Goal: Task Accomplishment & Management: Use online tool/utility

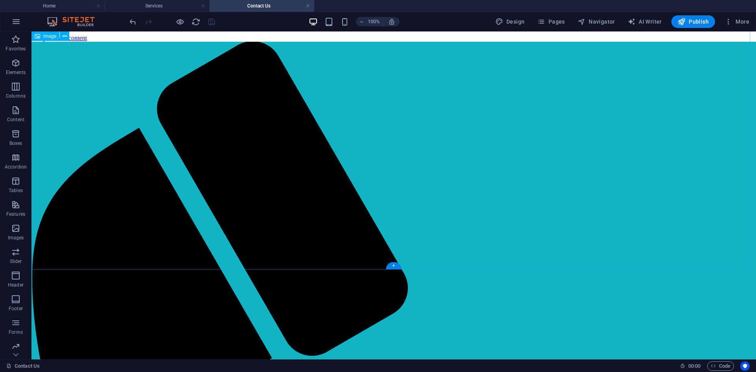
click at [368, 143] on figure at bounding box center [394, 273] width 719 height 425
click at [339, 157] on figure at bounding box center [394, 273] width 719 height 425
select select "px"
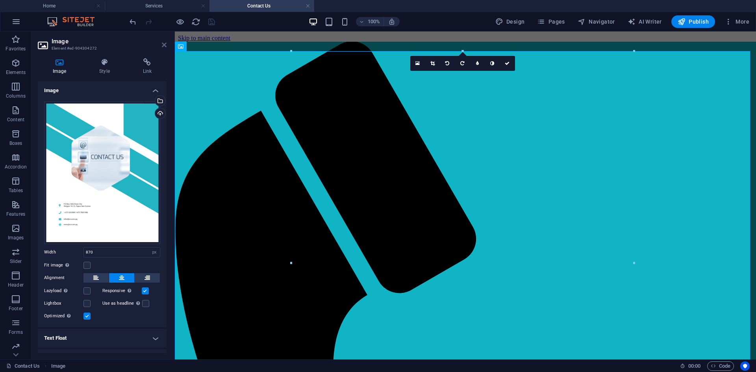
click at [164, 45] on icon at bounding box center [164, 45] width 5 height 6
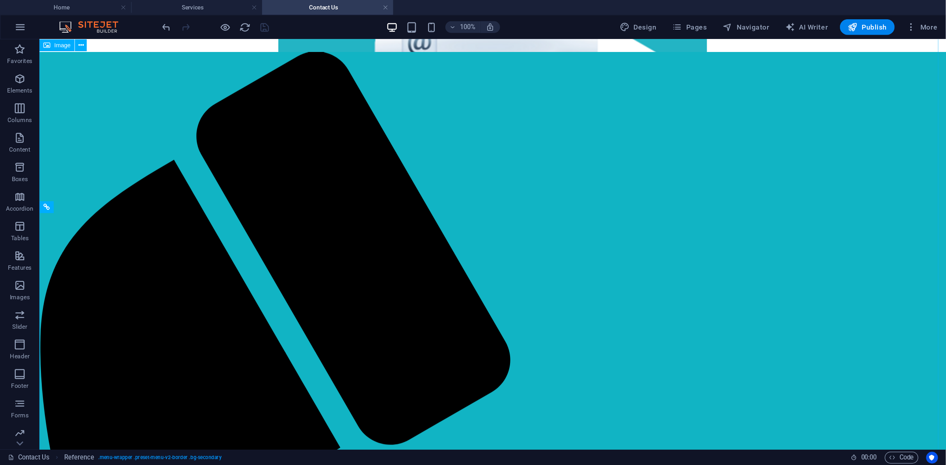
scroll to position [39, 0]
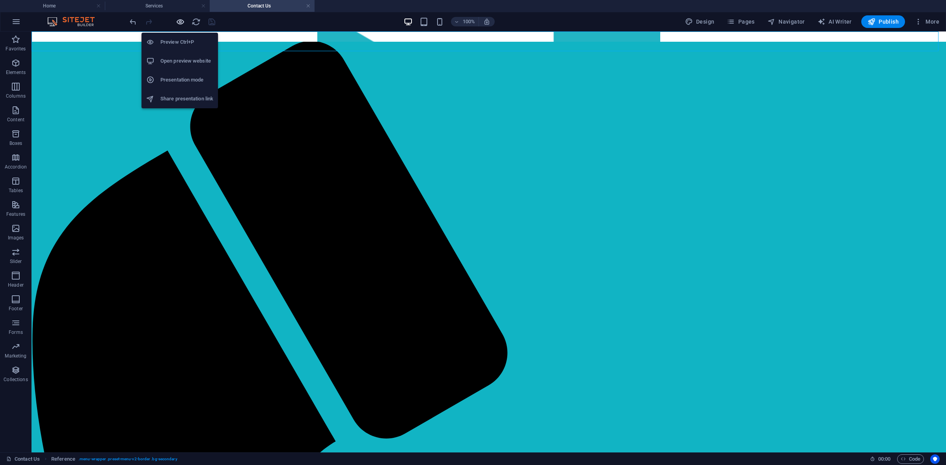
click at [178, 24] on icon "button" at bounding box center [180, 21] width 9 height 9
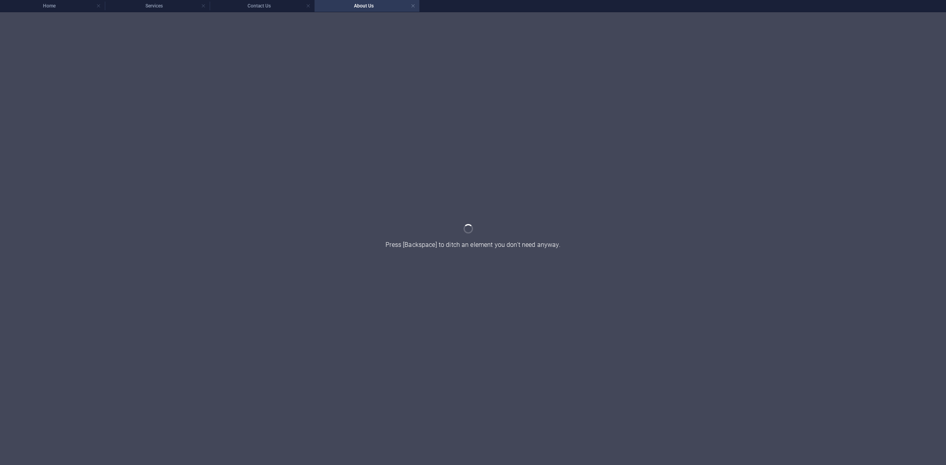
click at [500, 40] on div at bounding box center [473, 238] width 946 height 453
click at [416, 6] on h4 "About Us" at bounding box center [366, 6] width 105 height 9
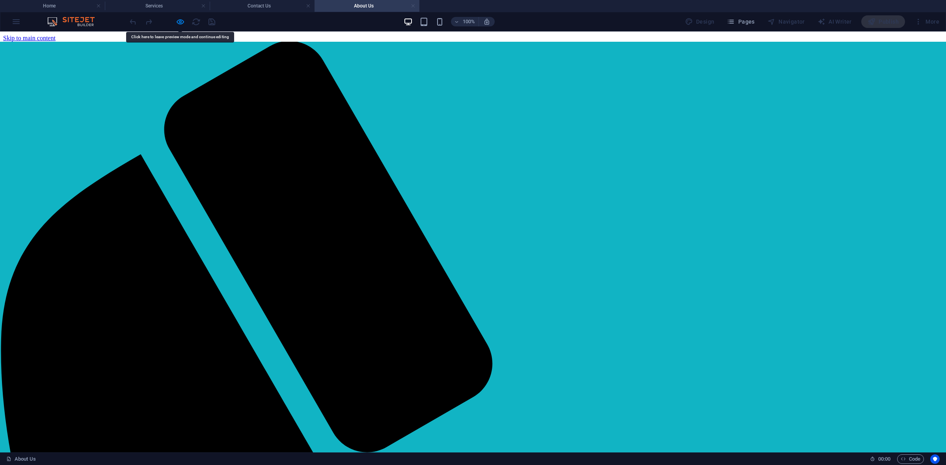
click at [414, 5] on link at bounding box center [413, 5] width 5 height 7
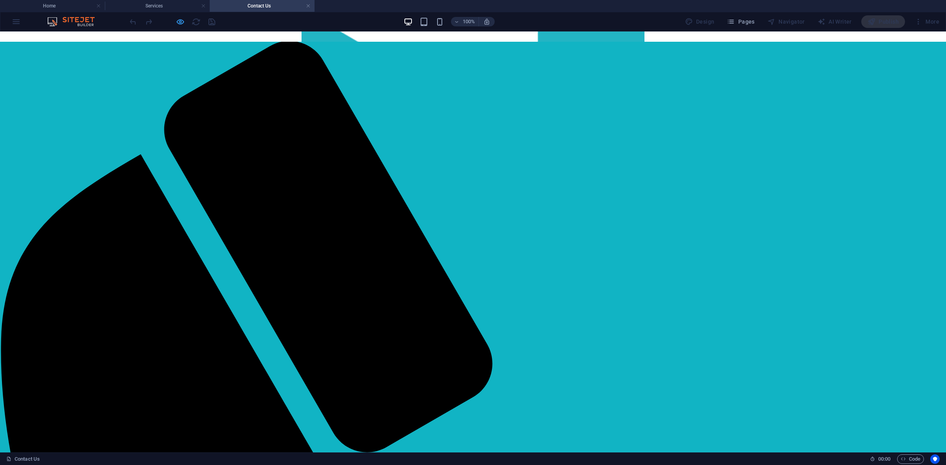
click at [180, 20] on icon "button" at bounding box center [180, 21] width 9 height 9
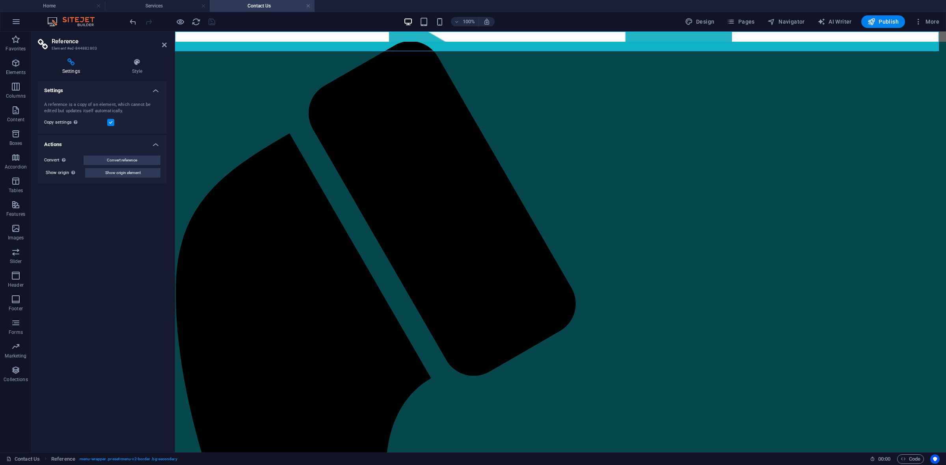
drag, startPoint x: 142, startPoint y: 158, endPoint x: 140, endPoint y: 106, distance: 52.8
click at [140, 109] on ul "Settings A reference is a copy of an element, which cannot be edited but update…" at bounding box center [102, 132] width 129 height 103
click at [134, 72] on h4 "Style" at bounding box center [137, 66] width 59 height 17
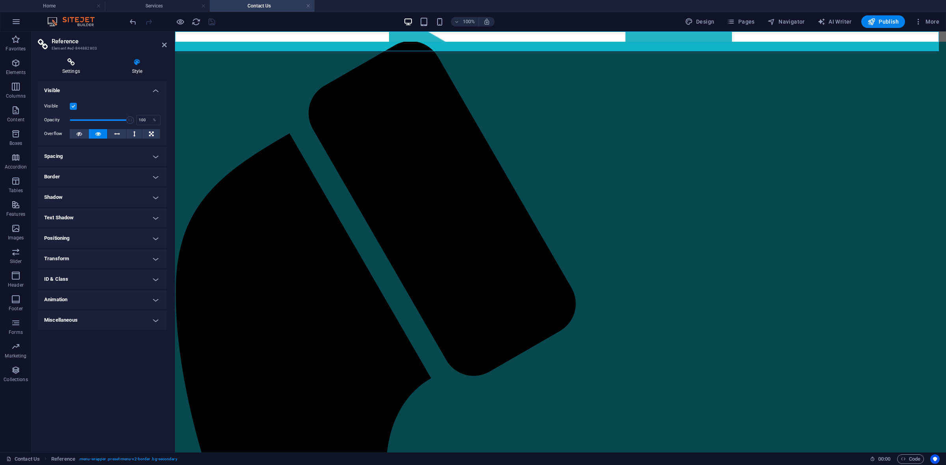
drag, startPoint x: 70, startPoint y: 64, endPoint x: 80, endPoint y: 64, distance: 10.3
click at [70, 64] on icon at bounding box center [71, 62] width 67 height 8
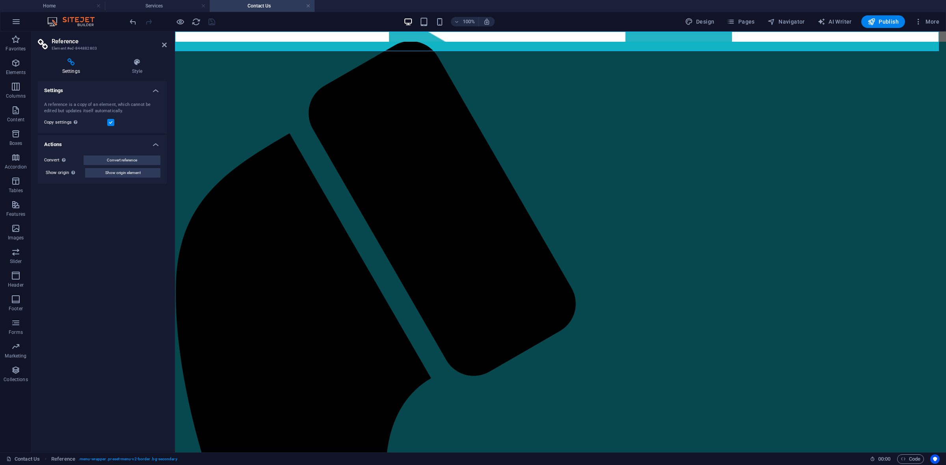
click at [137, 68] on h4 "Style" at bounding box center [137, 66] width 59 height 17
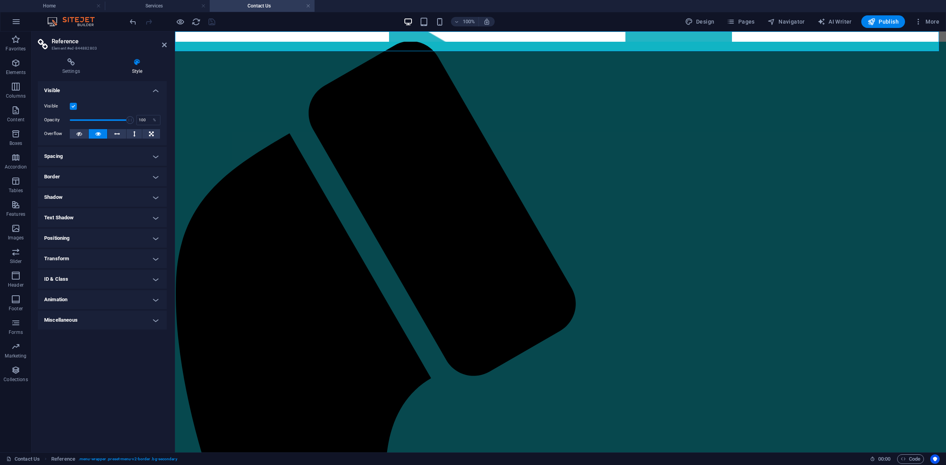
click at [152, 152] on h4 "Spacing" at bounding box center [102, 156] width 129 height 19
click at [152, 152] on h4 "Spacing" at bounding box center [102, 154] width 129 height 14
click at [75, 64] on icon at bounding box center [71, 62] width 67 height 8
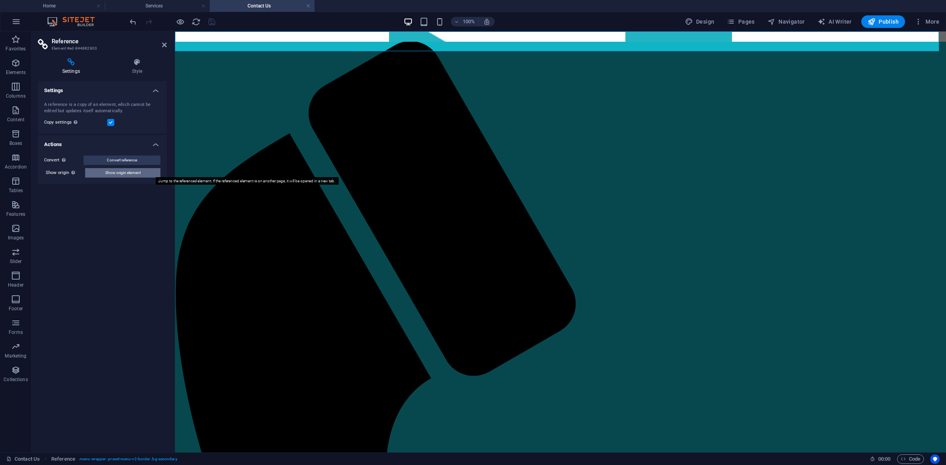
click at [146, 171] on button "Show origin element" at bounding box center [122, 172] width 75 height 9
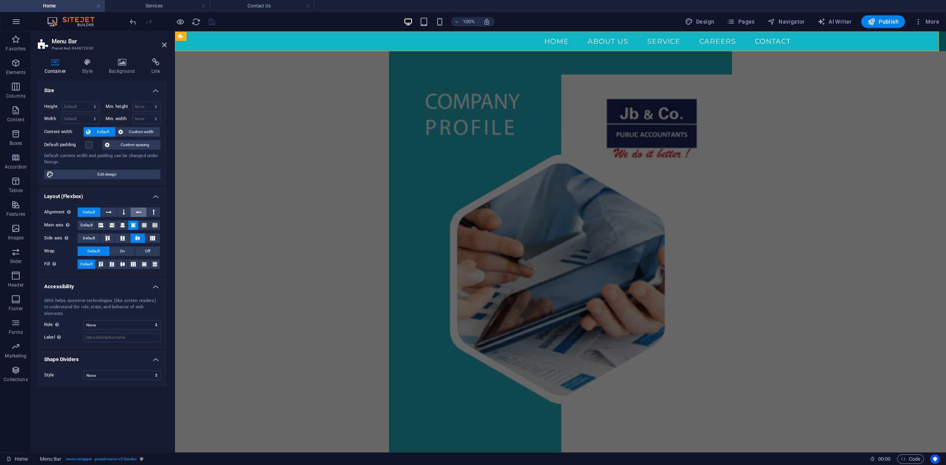
scroll to position [0, 0]
click at [119, 227] on button at bounding box center [122, 225] width 10 height 9
click at [127, 237] on icon at bounding box center [122, 238] width 9 height 5
click at [112, 239] on icon at bounding box center [107, 238] width 9 height 5
click at [103, 229] on icon at bounding box center [101, 225] width 5 height 9
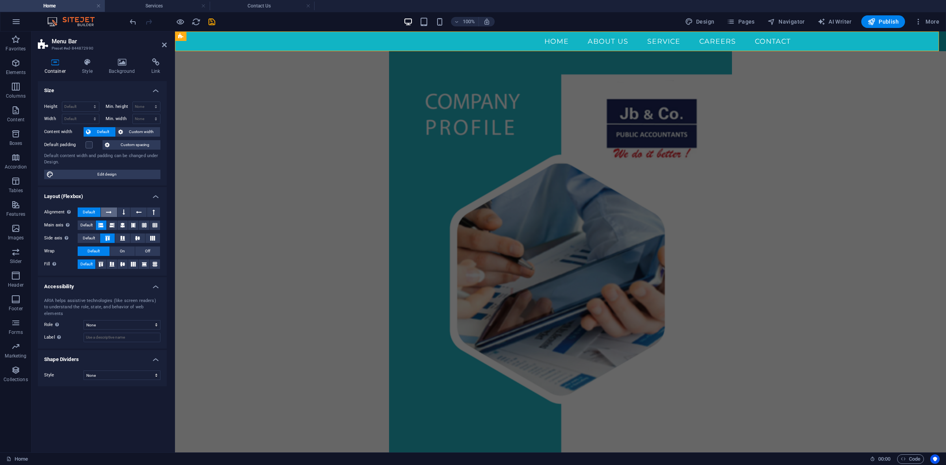
click at [107, 212] on icon at bounding box center [109, 212] width 6 height 9
click at [89, 208] on span "Default" at bounding box center [89, 212] width 12 height 9
click at [119, 261] on button at bounding box center [122, 264] width 10 height 9
click at [139, 262] on button at bounding box center [144, 264] width 10 height 9
click at [130, 233] on div "Alignment Determines the flex direction. Default Main axis Determine how elemen…" at bounding box center [102, 238] width 129 height 74
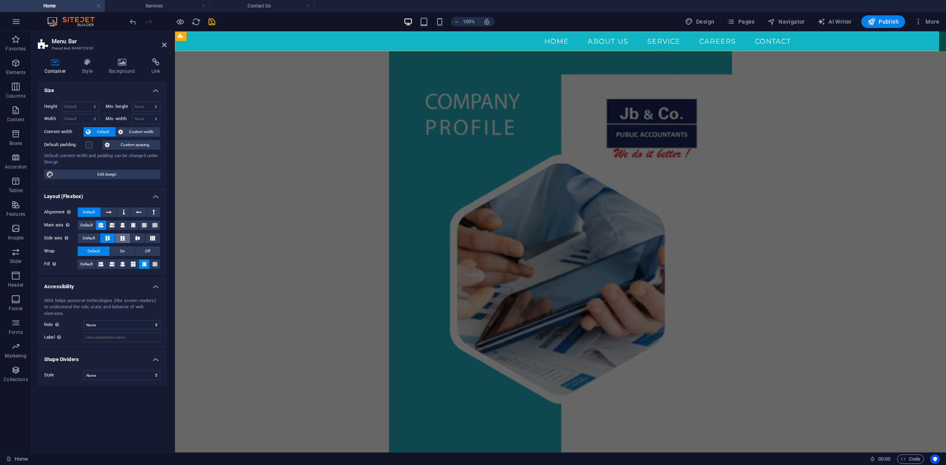
click at [125, 239] on icon at bounding box center [122, 238] width 9 height 5
click at [130, 228] on button at bounding box center [133, 225] width 10 height 9
click at [130, 217] on button at bounding box center [138, 212] width 16 height 9
click at [123, 210] on icon at bounding box center [124, 212] width 2 height 9
click at [136, 210] on icon at bounding box center [139, 212] width 6 height 9
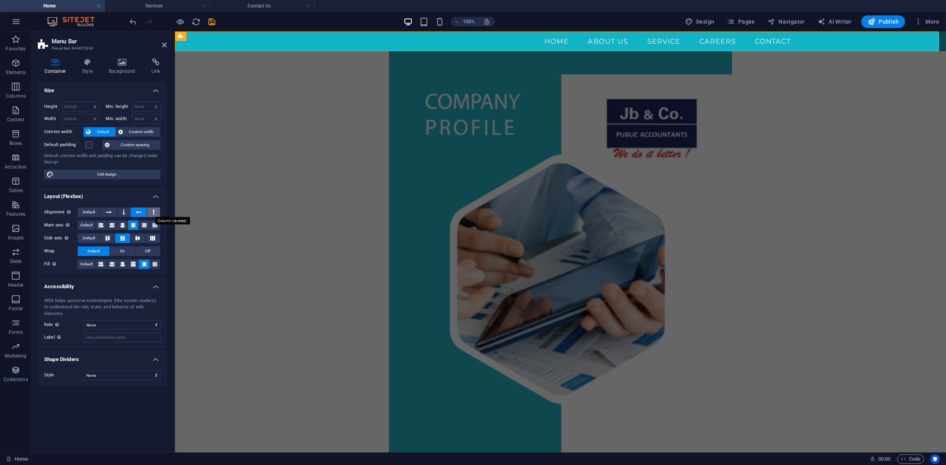
click at [155, 213] on button at bounding box center [153, 212] width 13 height 9
click at [125, 225] on icon at bounding box center [122, 225] width 9 height 5
click at [124, 212] on icon at bounding box center [124, 212] width 2 height 9
click at [143, 211] on button at bounding box center [138, 212] width 16 height 9
click at [106, 208] on icon at bounding box center [109, 212] width 6 height 9
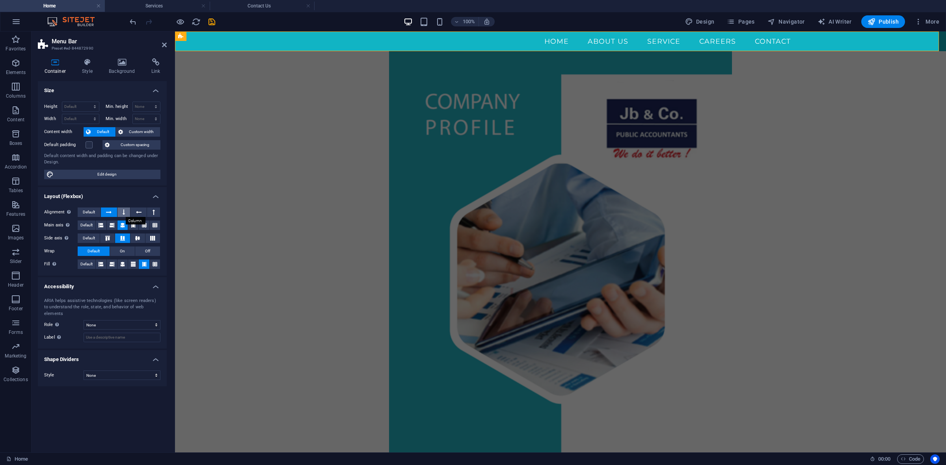
click at [125, 210] on icon at bounding box center [124, 212] width 2 height 9
click at [135, 225] on icon at bounding box center [132, 225] width 9 height 5
click at [145, 225] on icon at bounding box center [143, 225] width 9 height 5
click at [156, 225] on icon at bounding box center [154, 225] width 9 height 5
click at [110, 223] on icon at bounding box center [111, 225] width 9 height 5
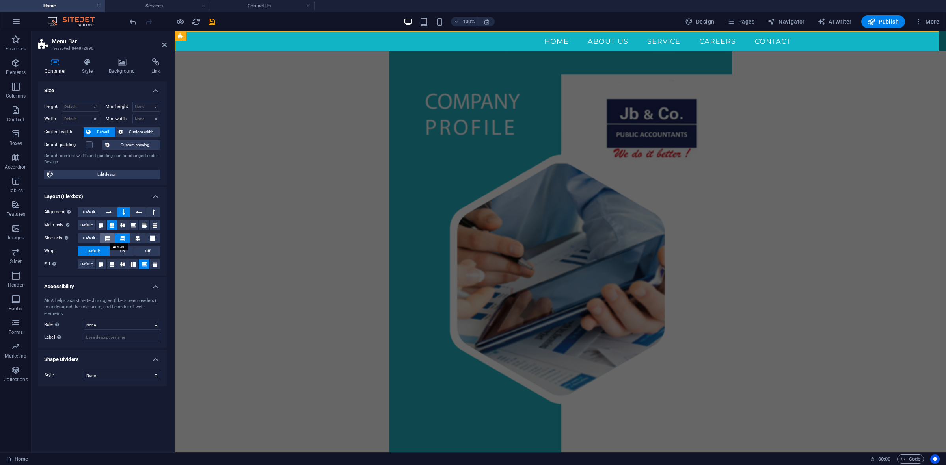
click at [109, 238] on icon at bounding box center [107, 238] width 5 height 9
click at [131, 237] on button at bounding box center [137, 238] width 15 height 9
click at [151, 238] on icon at bounding box center [152, 238] width 5 height 9
click at [136, 265] on icon at bounding box center [132, 264] width 9 height 5
click at [125, 265] on icon at bounding box center [122, 264] width 9 height 5
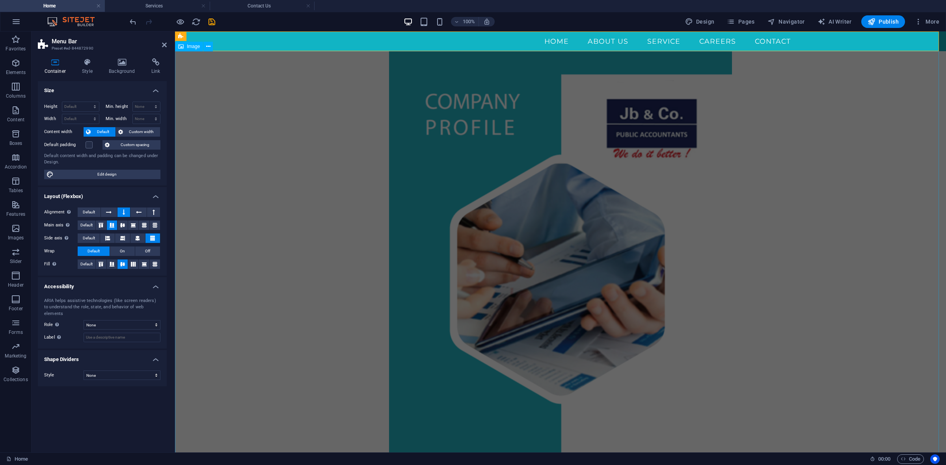
click at [217, 207] on figure at bounding box center [560, 264] width 771 height 427
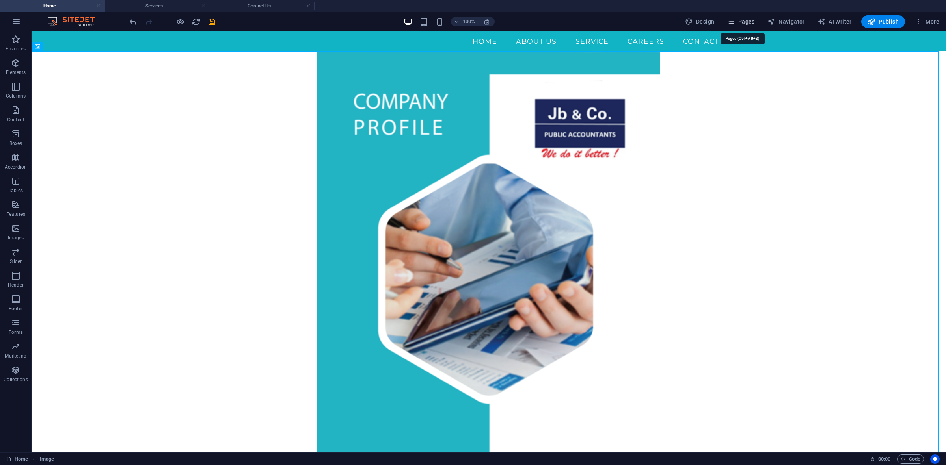
click at [756, 23] on button "Pages" at bounding box center [740, 21] width 34 height 13
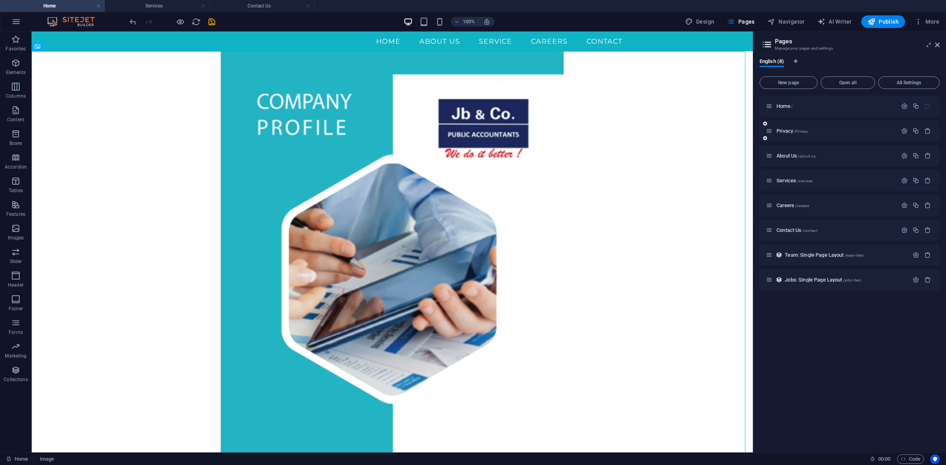
click at [756, 124] on div "Privacy /Privacy" at bounding box center [849, 131] width 180 height 22
click at [756, 151] on div "About Us /about-us" at bounding box center [849, 156] width 180 height 22
click at [756, 155] on span "About Us /about-us" at bounding box center [795, 156] width 39 height 6
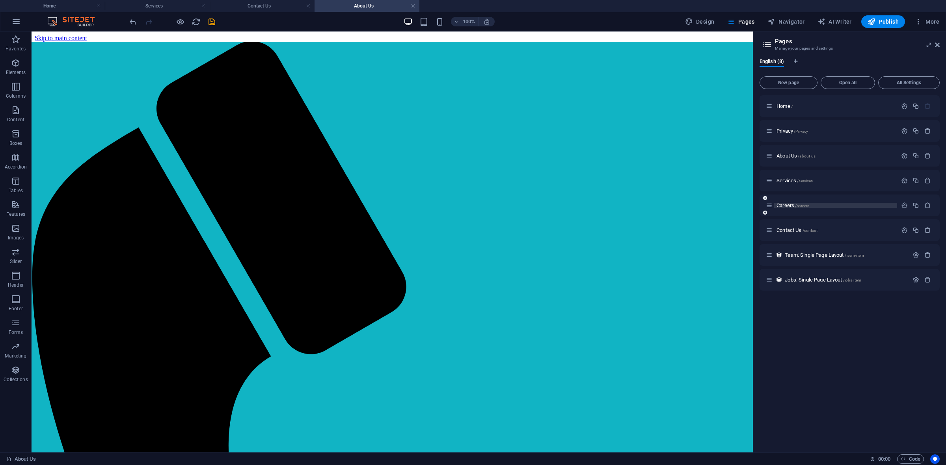
click at [756, 206] on span "Careers /careers" at bounding box center [792, 206] width 33 height 6
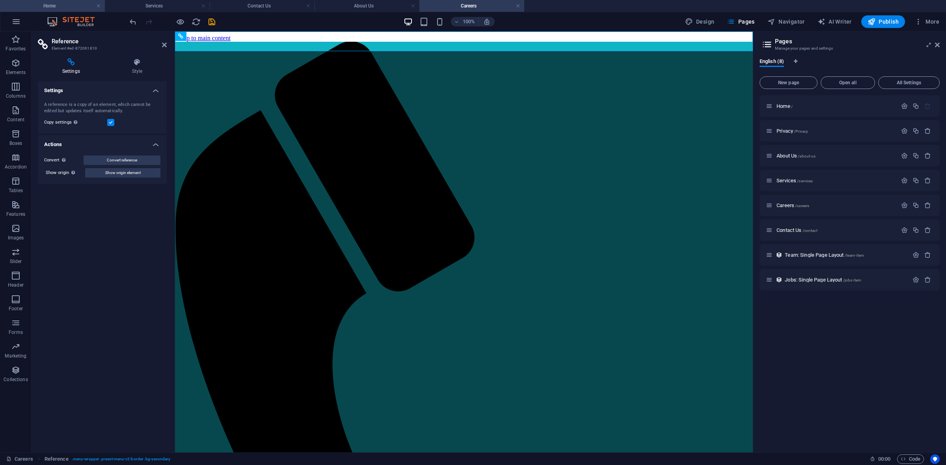
drag, startPoint x: 64, startPoint y: 6, endPoint x: 68, endPoint y: 5, distance: 4.1
click at [64, 6] on h4 "Home" at bounding box center [52, 6] width 105 height 9
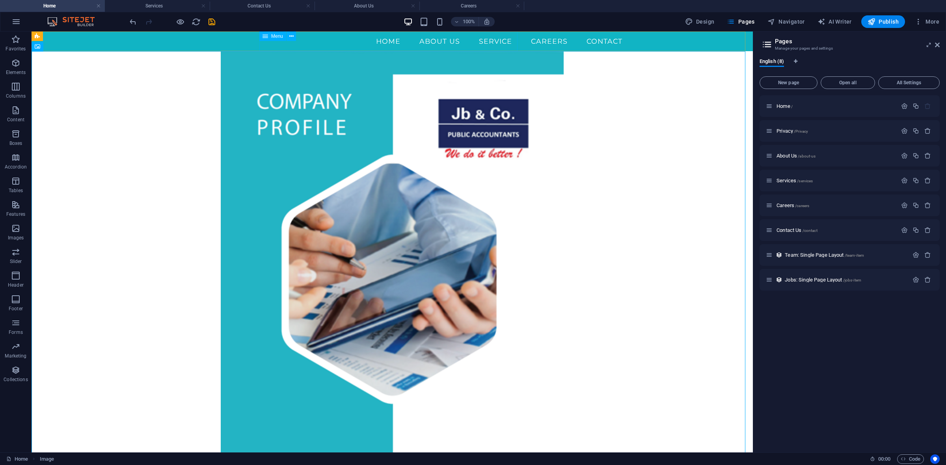
click at [362, 44] on nav "Home About US Service Careers Contact" at bounding box center [392, 42] width 473 height 20
select select
select select "2"
select select
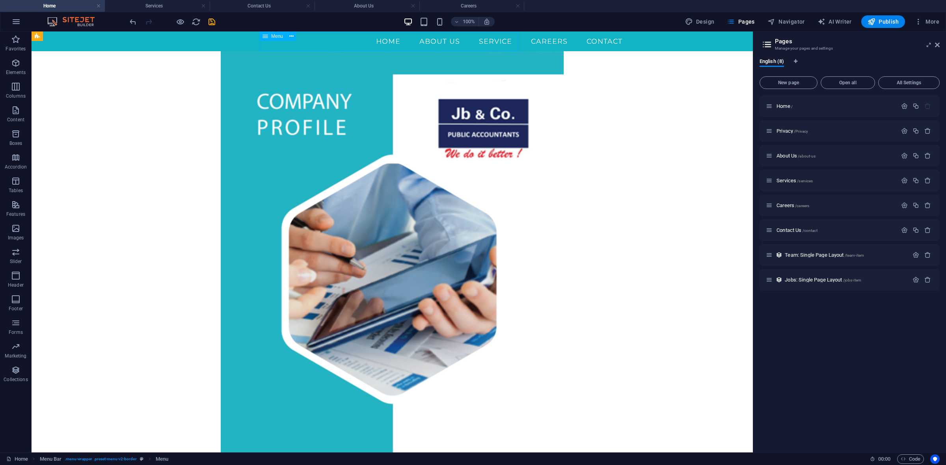
select select "3"
select select
select select "4"
select select
select select "5"
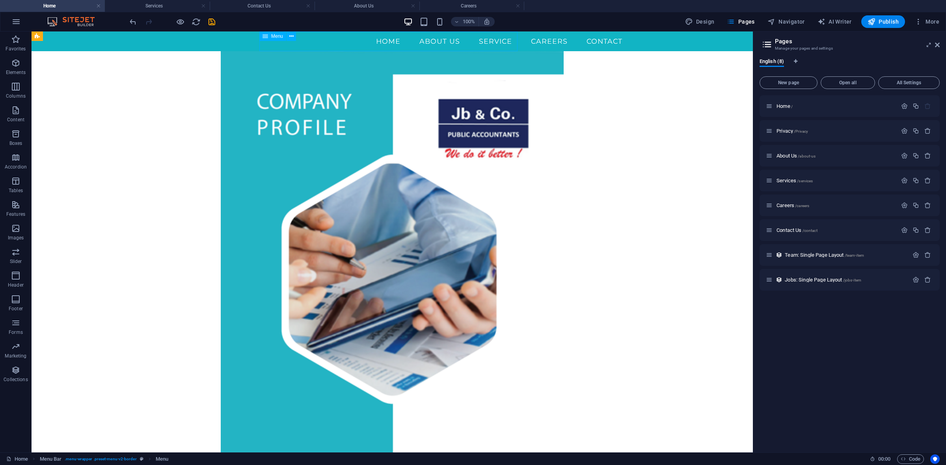
select select
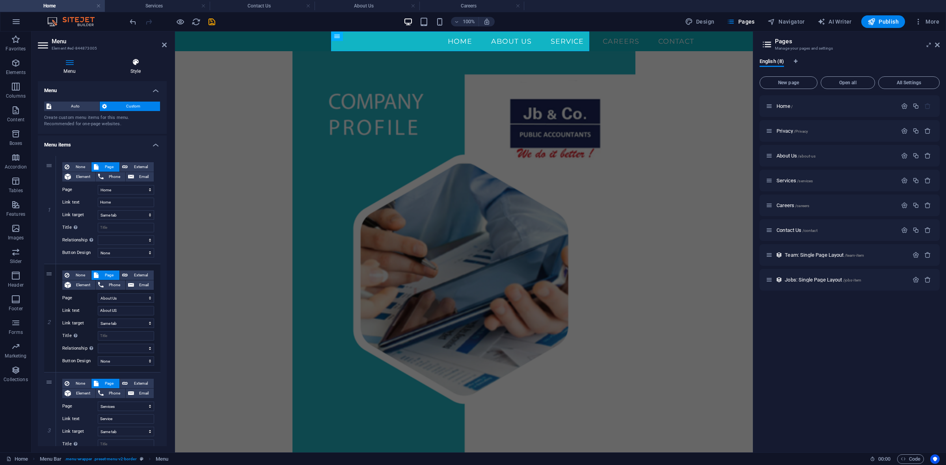
click at [125, 70] on h4 "Style" at bounding box center [135, 66] width 62 height 17
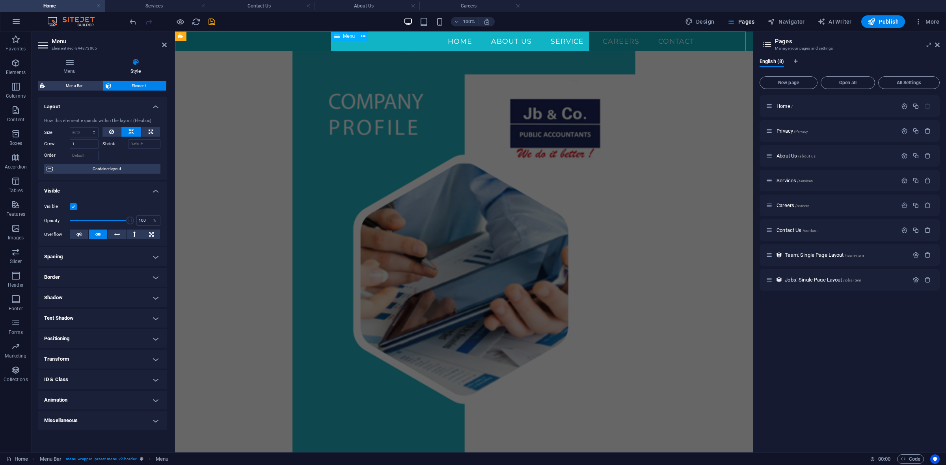
click at [397, 45] on nav "Home About US Service Careers Contact" at bounding box center [463, 42] width 473 height 20
click at [71, 69] on h4 "Menu" at bounding box center [71, 66] width 67 height 17
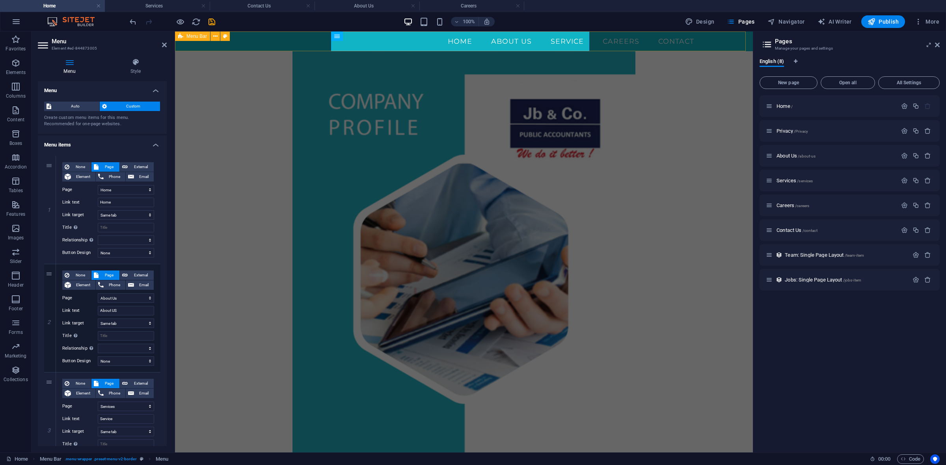
click at [296, 43] on div "Menu Home About US Service Careers Contact" at bounding box center [464, 42] width 578 height 20
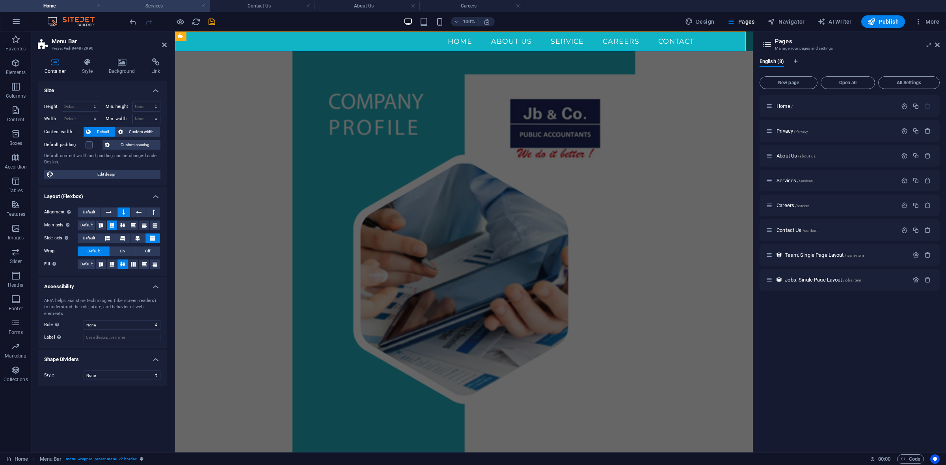
click at [152, 5] on h4 "Services" at bounding box center [157, 6] width 105 height 9
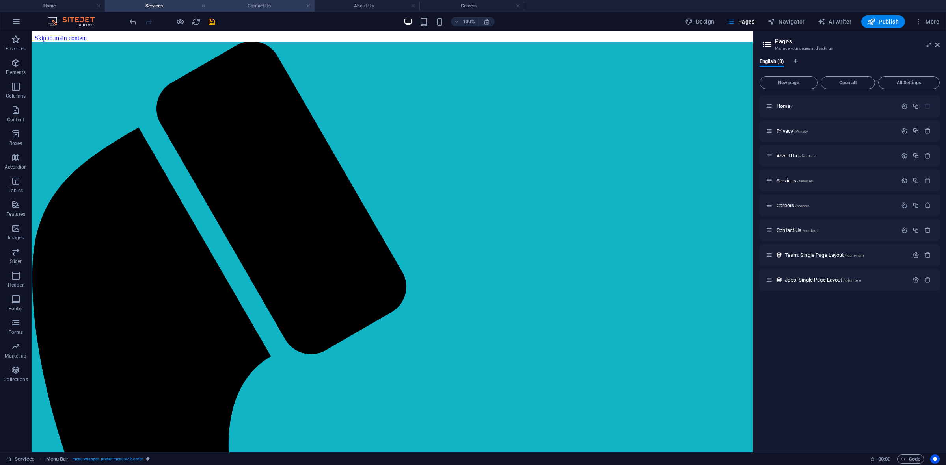
click at [266, 4] on h4 "Contact Us" at bounding box center [262, 6] width 105 height 9
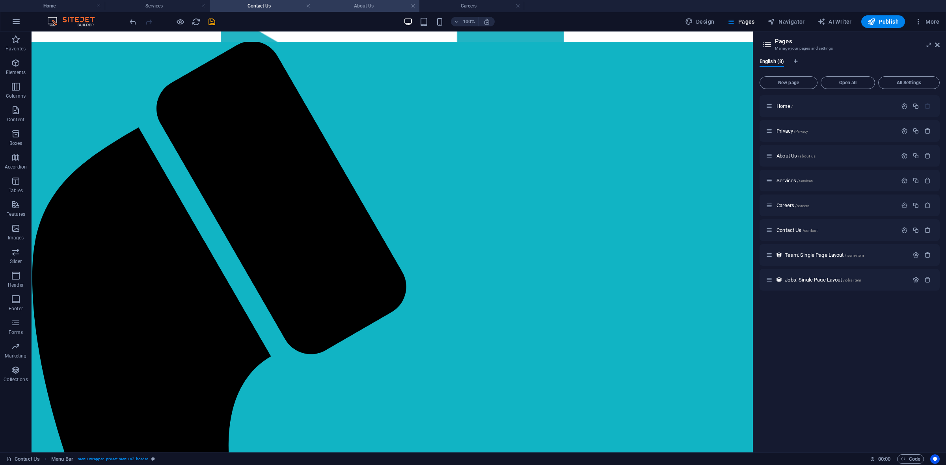
click at [353, 10] on h4 "About Us" at bounding box center [366, 6] width 105 height 9
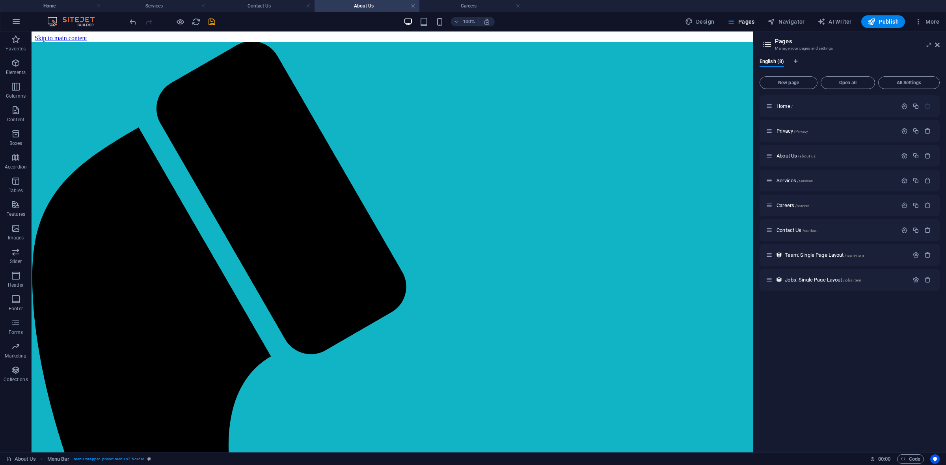
scroll to position [0, 0]
click at [457, 6] on h4 "Careers" at bounding box center [471, 6] width 105 height 9
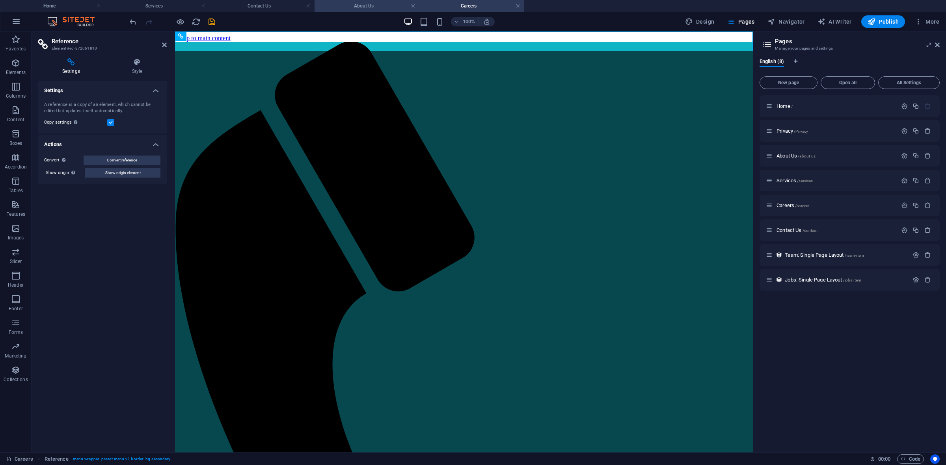
click at [357, 9] on h4 "About Us" at bounding box center [366, 6] width 105 height 9
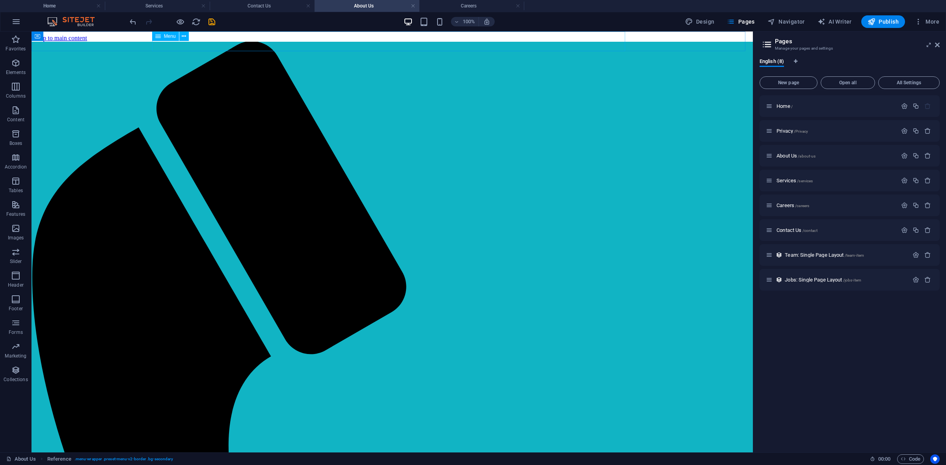
select select
select select "2"
select select
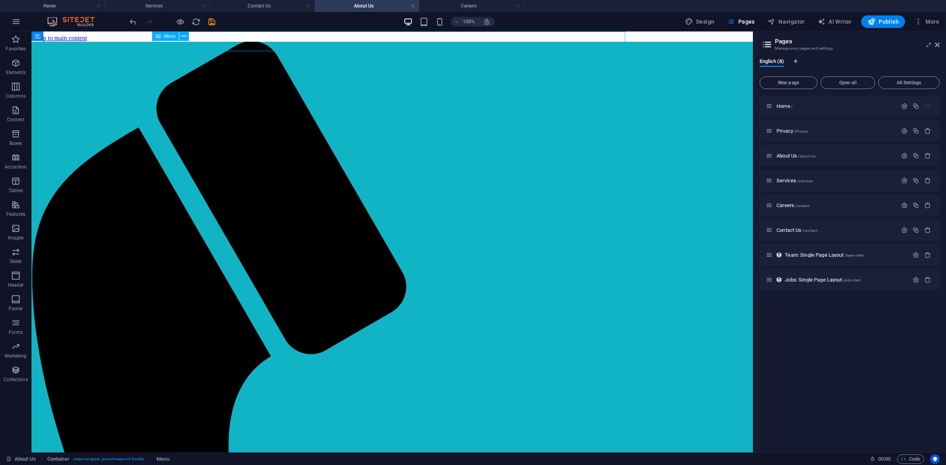
select select "3"
select select
select select "4"
select select
select select "5"
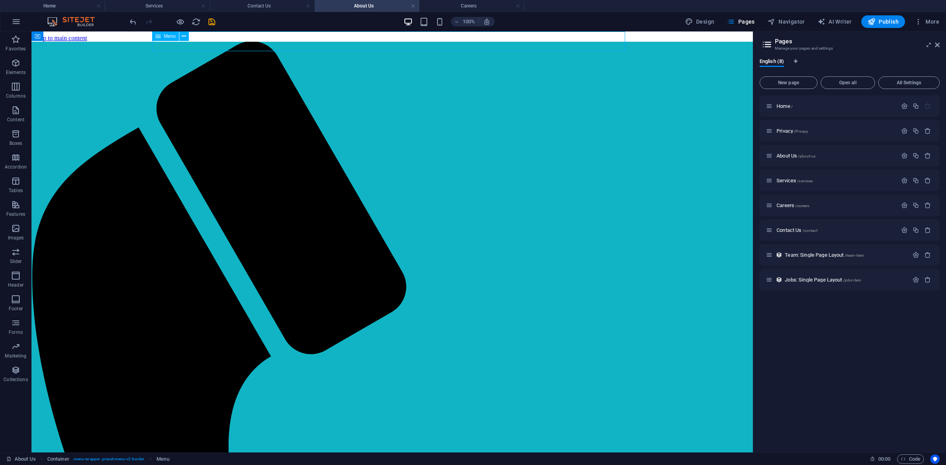
select select
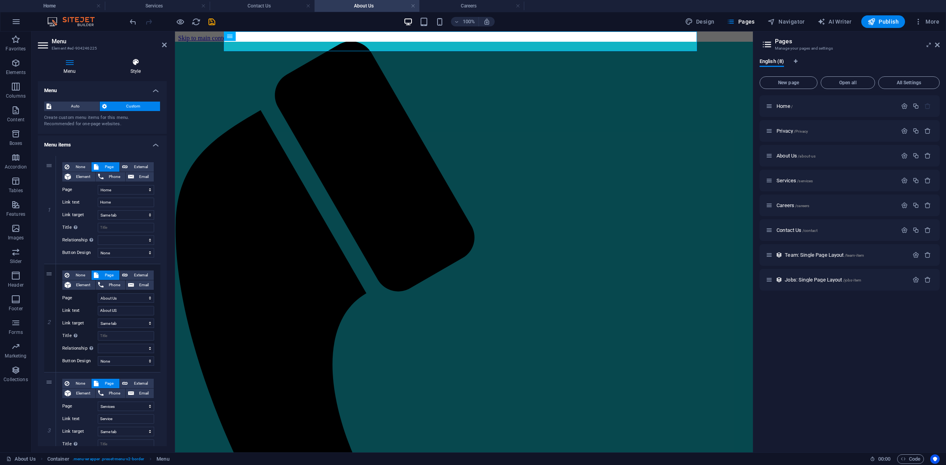
click at [134, 64] on icon at bounding box center [135, 62] width 62 height 8
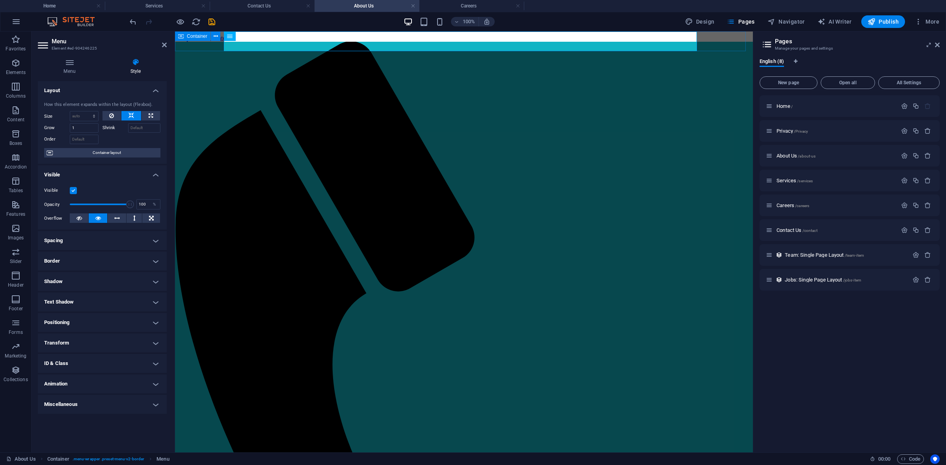
click at [210, 44] on div "Menu Home About US Service Careers Contact" at bounding box center [464, 450] width 578 height 816
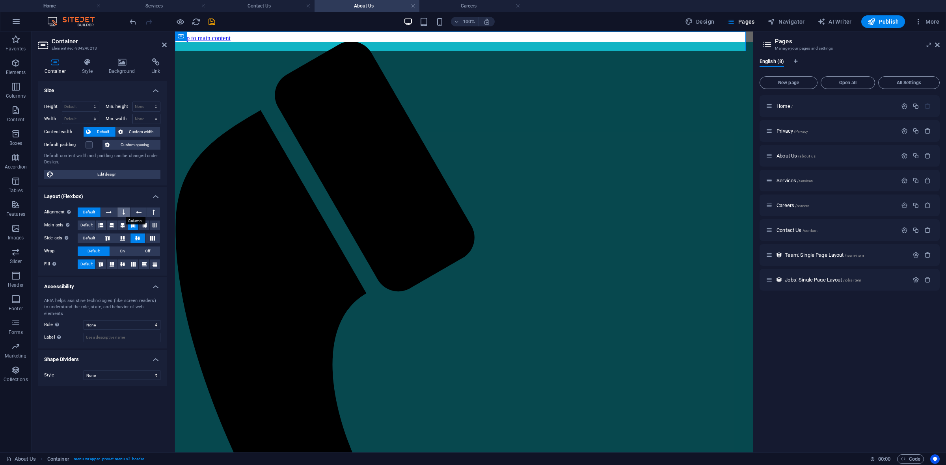
click at [123, 213] on icon at bounding box center [124, 212] width 2 height 9
click at [67, 5] on h4 "Home" at bounding box center [52, 6] width 105 height 9
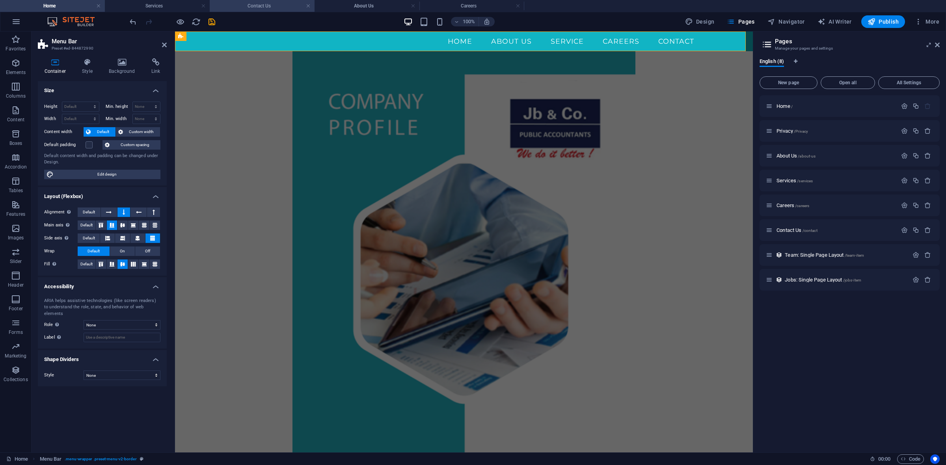
click at [260, 7] on h4 "Contact Us" at bounding box center [262, 6] width 105 height 9
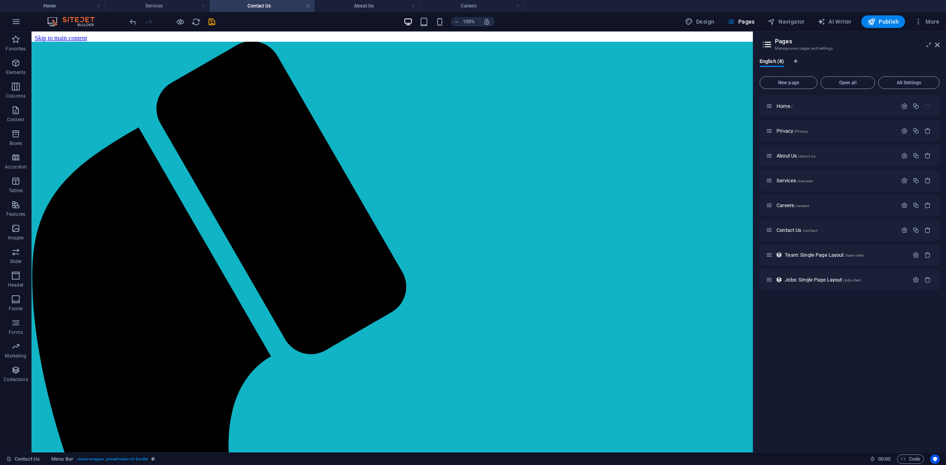
scroll to position [39, 0]
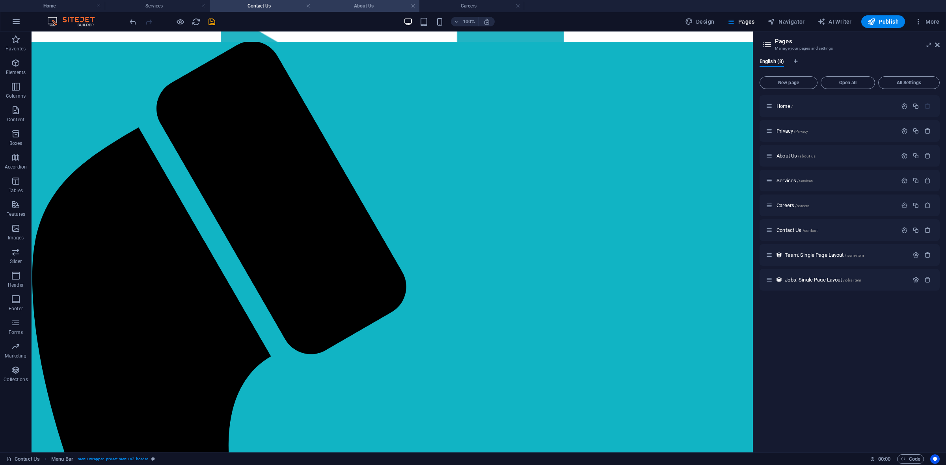
click at [375, 5] on h4 "About Us" at bounding box center [366, 6] width 105 height 9
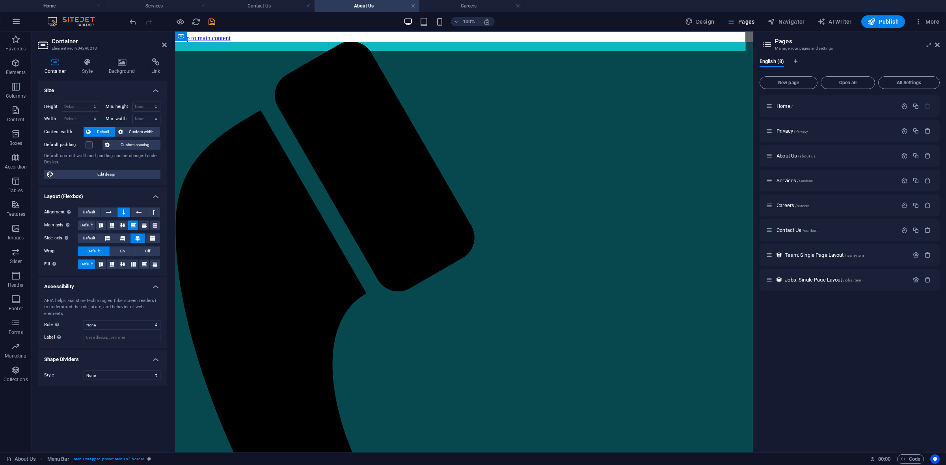
scroll to position [0, 0]
click at [111, 227] on icon at bounding box center [111, 225] width 9 height 5
click at [151, 234] on icon at bounding box center [152, 238] width 5 height 9
click at [119, 265] on icon at bounding box center [122, 264] width 9 height 5
click at [268, 5] on h4 "Contact Us" at bounding box center [262, 6] width 105 height 9
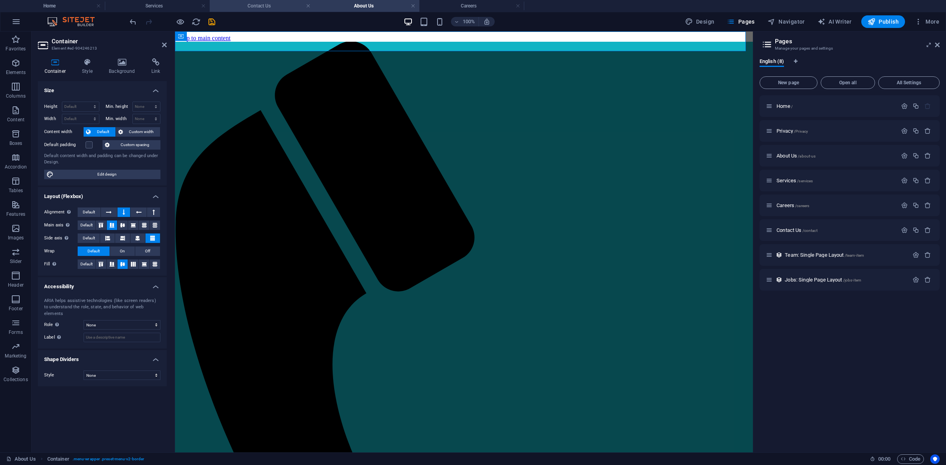
scroll to position [39, 0]
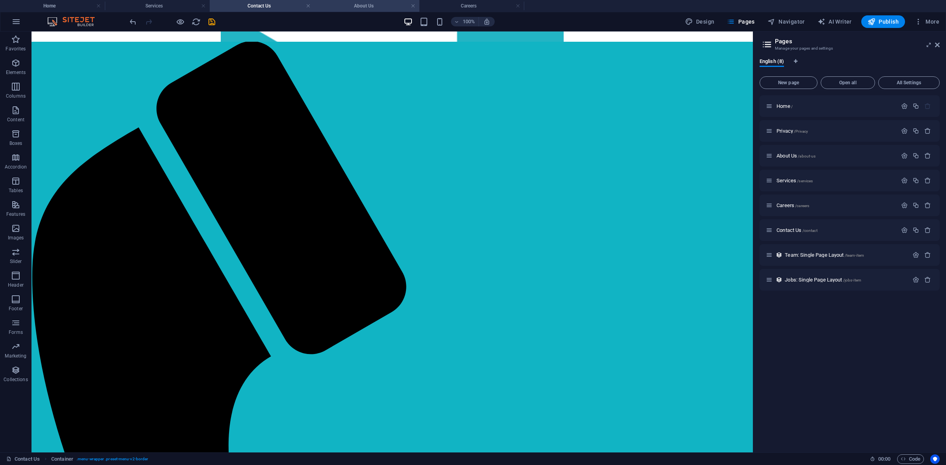
click at [351, 5] on h4 "About Us" at bounding box center [366, 6] width 105 height 9
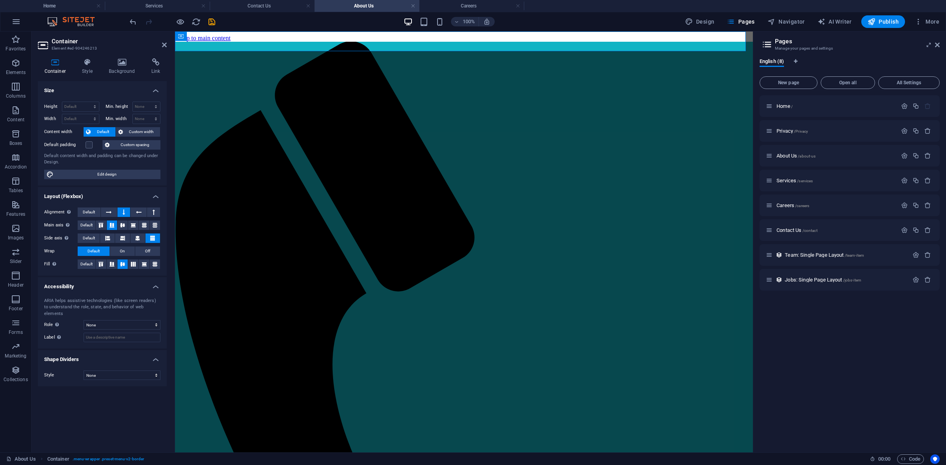
scroll to position [0, 0]
click at [442, 6] on h4 "Careers" at bounding box center [471, 6] width 105 height 9
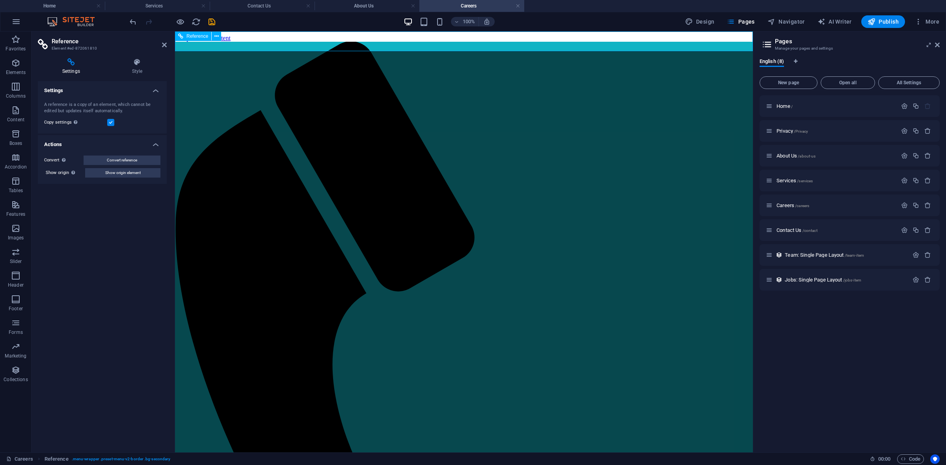
click at [141, 64] on icon at bounding box center [137, 62] width 59 height 8
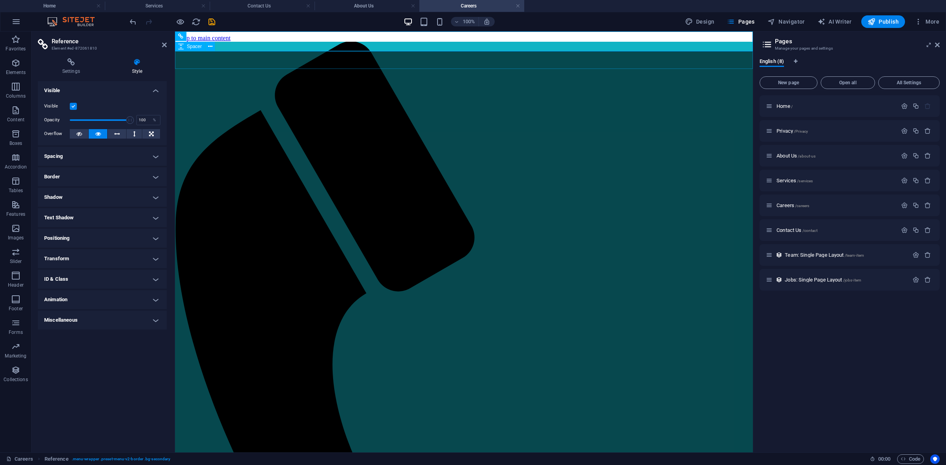
click at [344, 67] on div at bounding box center [463, 70] width 571 height 18
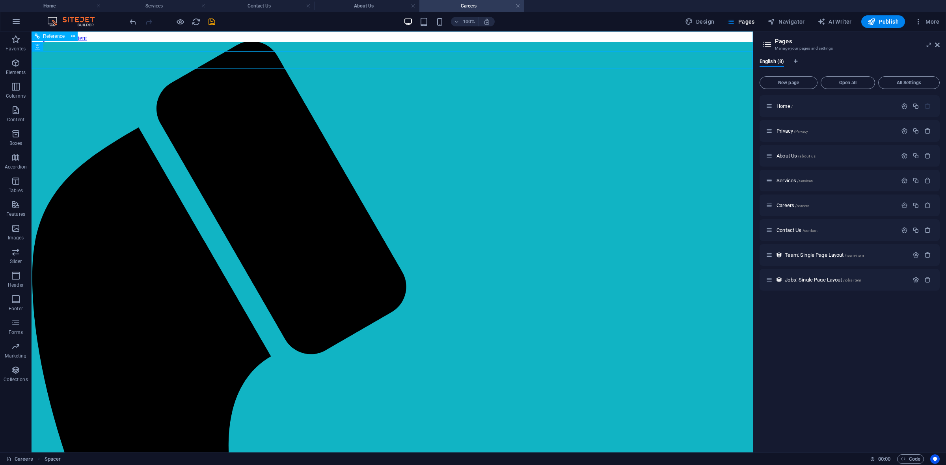
drag, startPoint x: 253, startPoint y: 46, endPoint x: 110, endPoint y: 48, distance: 143.0
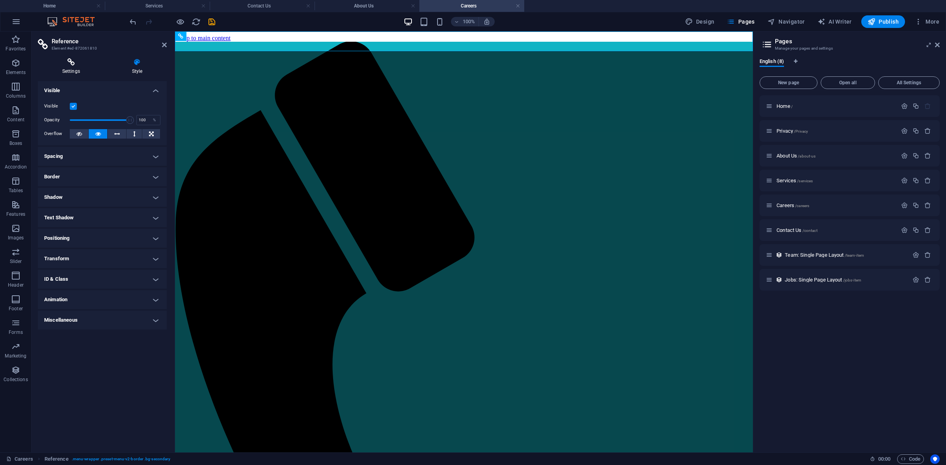
click at [75, 69] on h4 "Settings" at bounding box center [73, 66] width 70 height 17
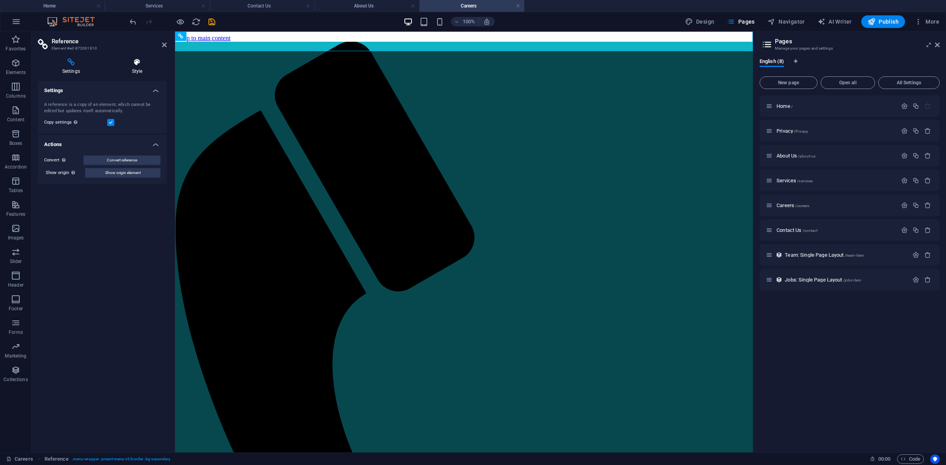
click at [139, 62] on icon at bounding box center [137, 62] width 59 height 8
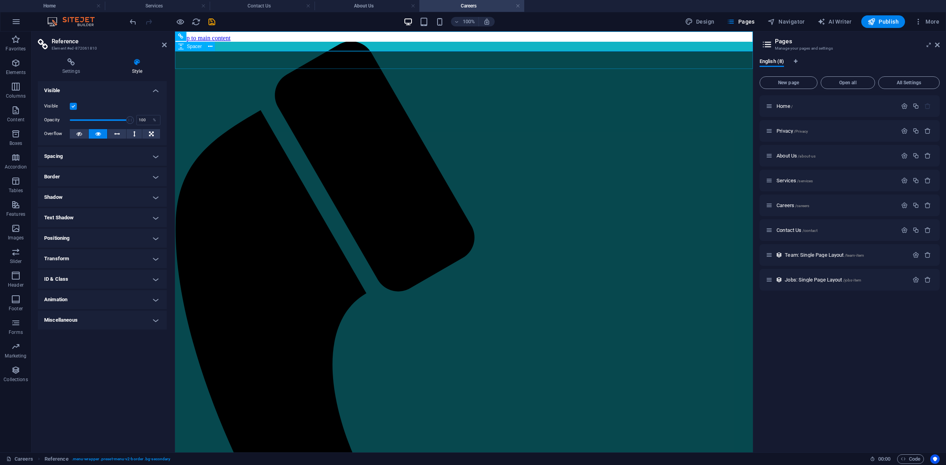
click at [420, 68] on div at bounding box center [463, 70] width 571 height 18
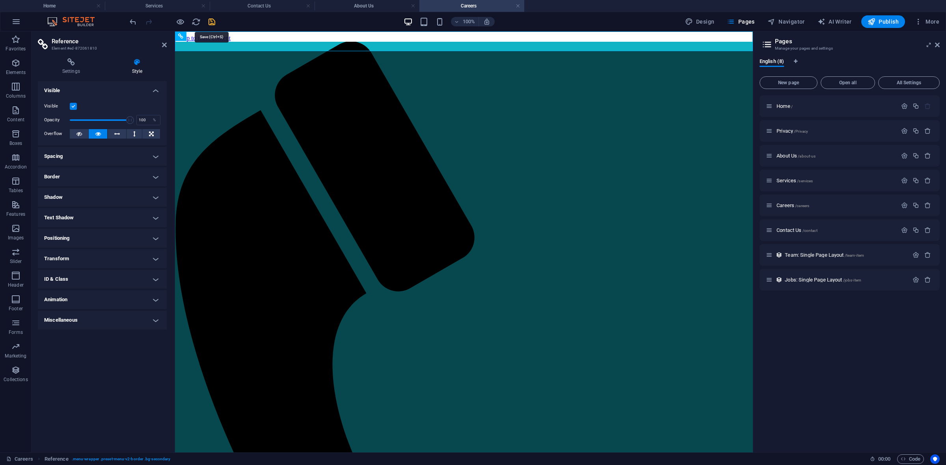
drag, startPoint x: 211, startPoint y: 19, endPoint x: 269, endPoint y: 41, distance: 61.8
click at [211, 19] on icon "save" at bounding box center [211, 21] width 9 height 9
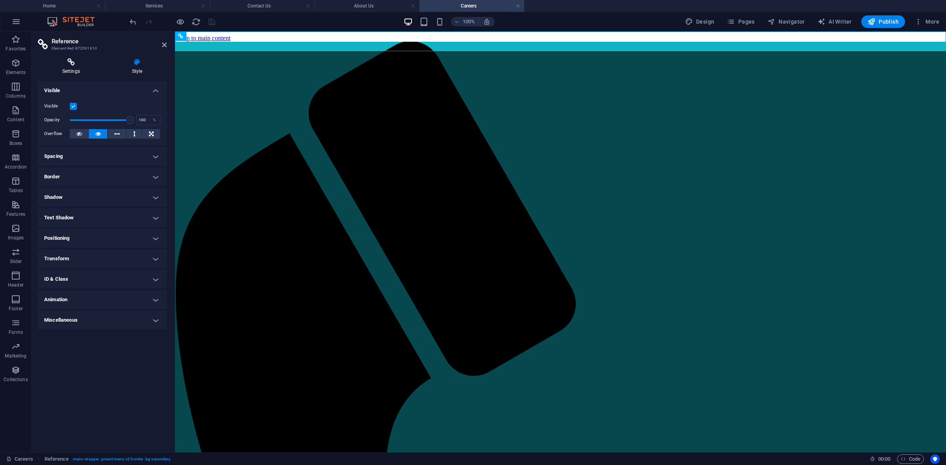
click at [67, 69] on h4 "Settings" at bounding box center [73, 66] width 70 height 17
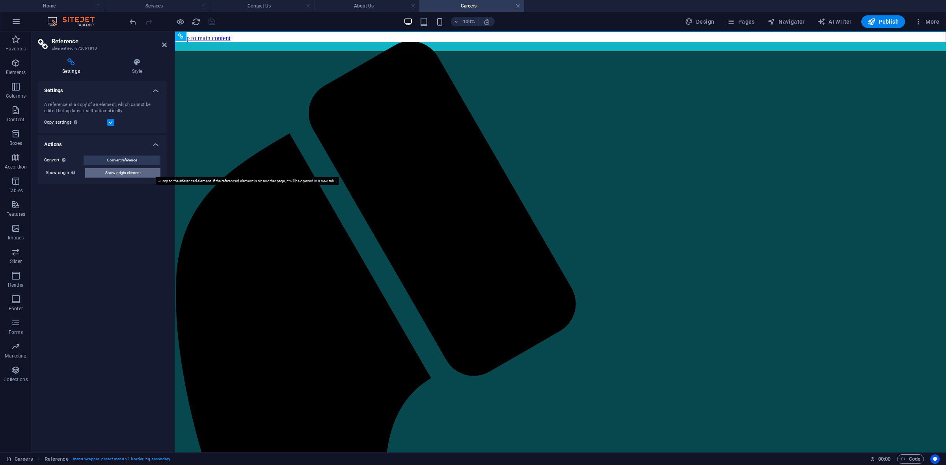
click at [130, 175] on span "Show origin element" at bounding box center [122, 172] width 35 height 9
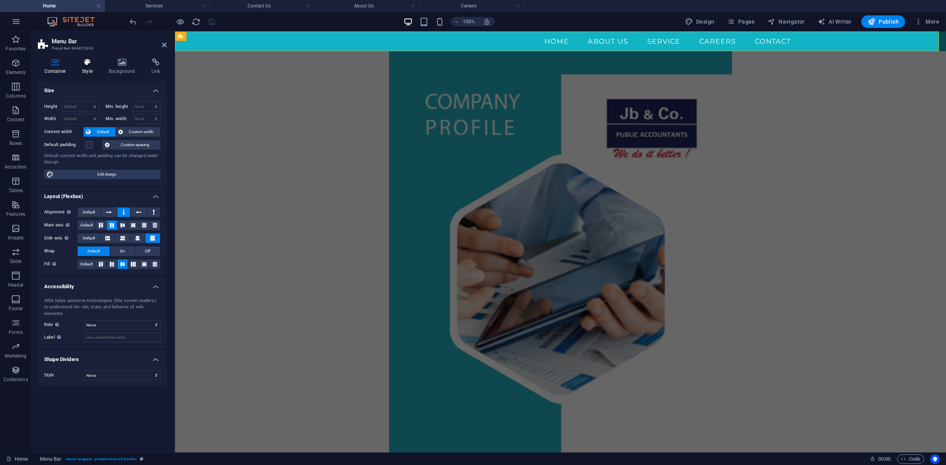
click at [91, 67] on h4 "Style" at bounding box center [89, 66] width 27 height 17
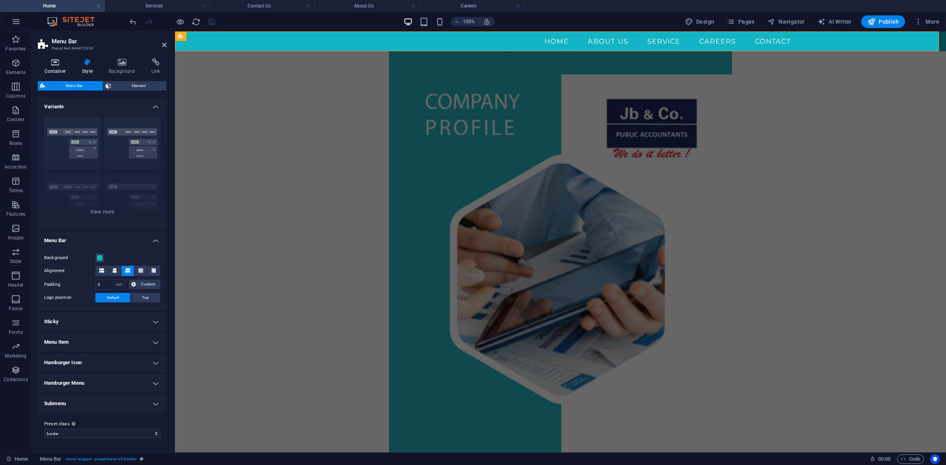
click at [57, 64] on icon at bounding box center [55, 62] width 35 height 8
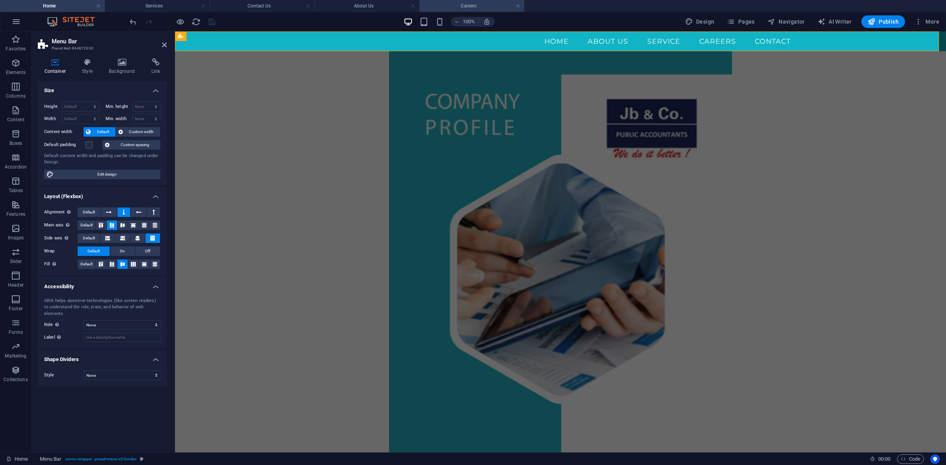
click at [448, 1] on li "Careers" at bounding box center [471, 6] width 105 height 12
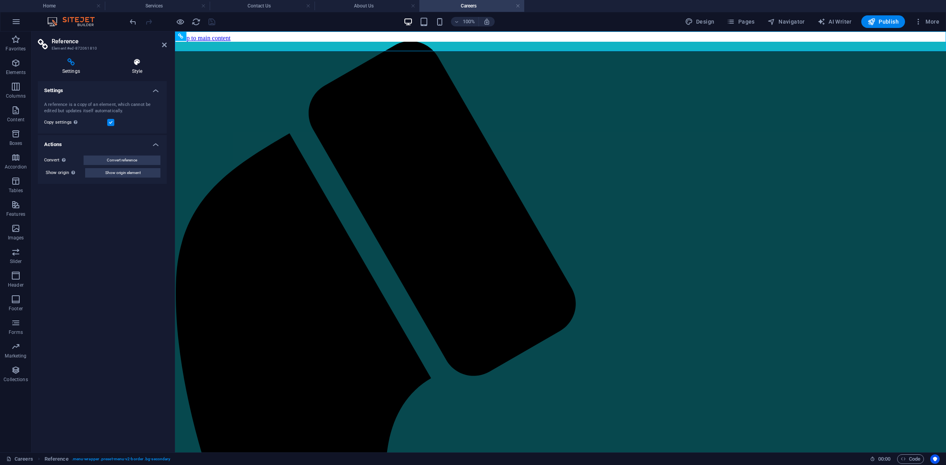
click at [141, 64] on icon at bounding box center [137, 62] width 59 height 8
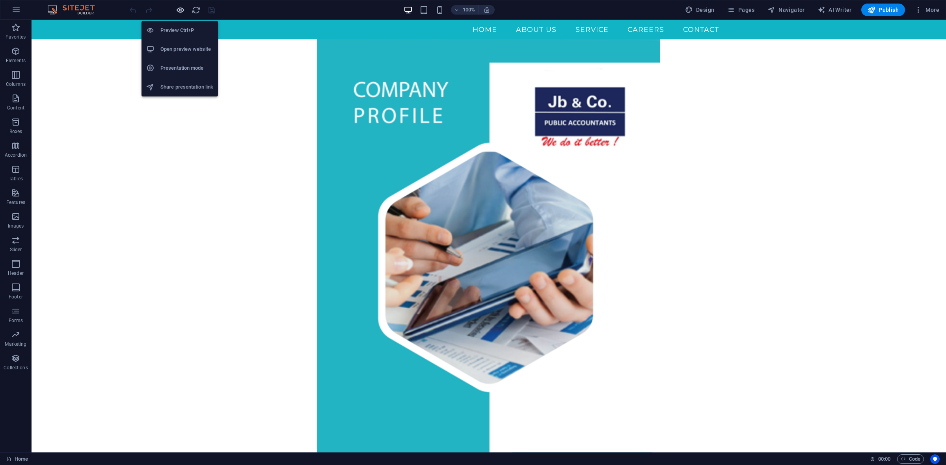
drag, startPoint x: 181, startPoint y: 10, endPoint x: 193, endPoint y: 10, distance: 12.2
click at [182, 10] on icon "button" at bounding box center [180, 10] width 9 height 9
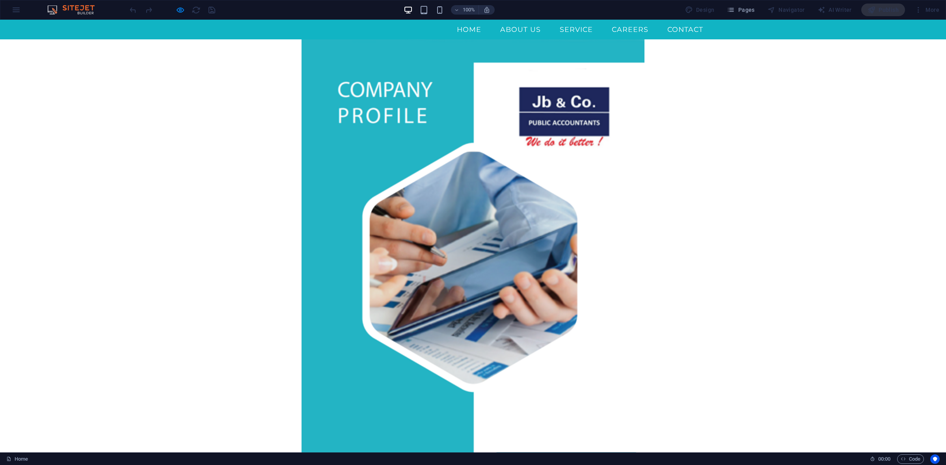
click at [661, 24] on link "Contact" at bounding box center [685, 30] width 48 height 20
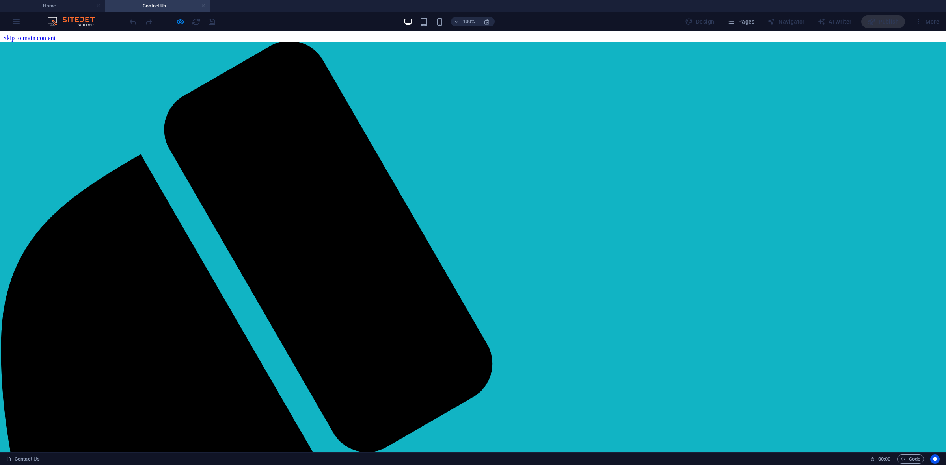
click at [173, 24] on div at bounding box center [172, 21] width 88 height 13
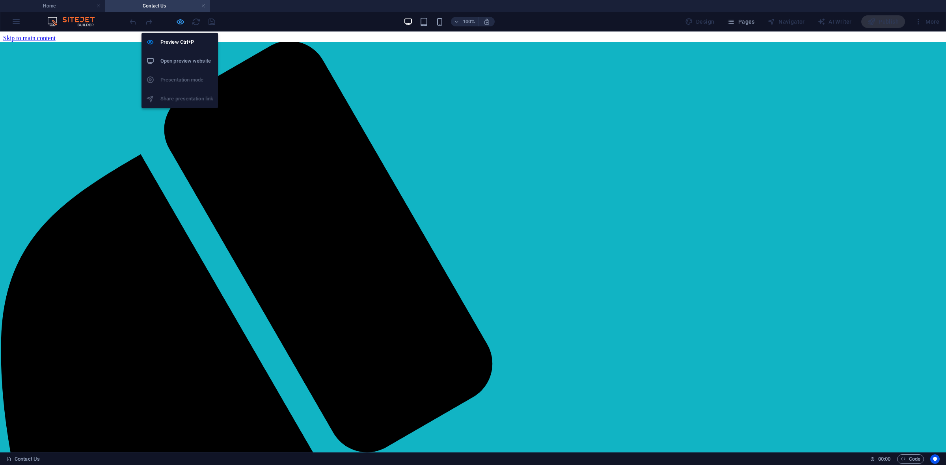
click at [181, 24] on icon "button" at bounding box center [180, 21] width 9 height 9
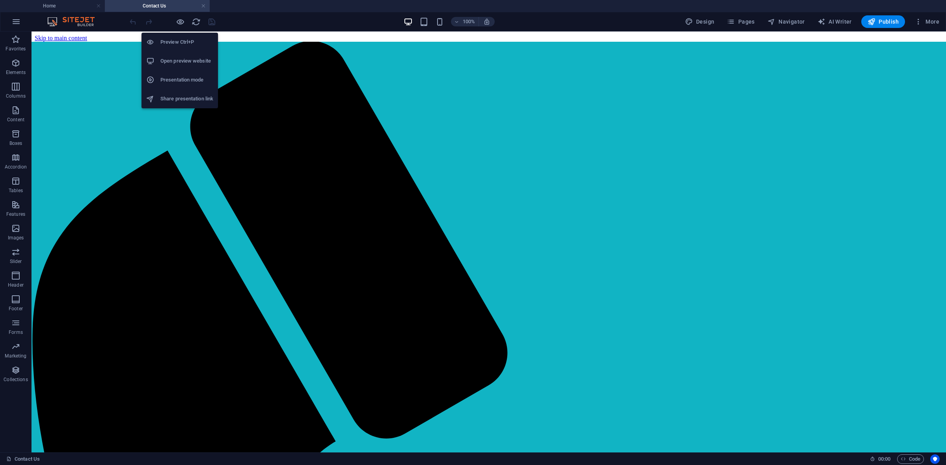
click at [196, 59] on h6 "Open preview website" at bounding box center [186, 60] width 53 height 9
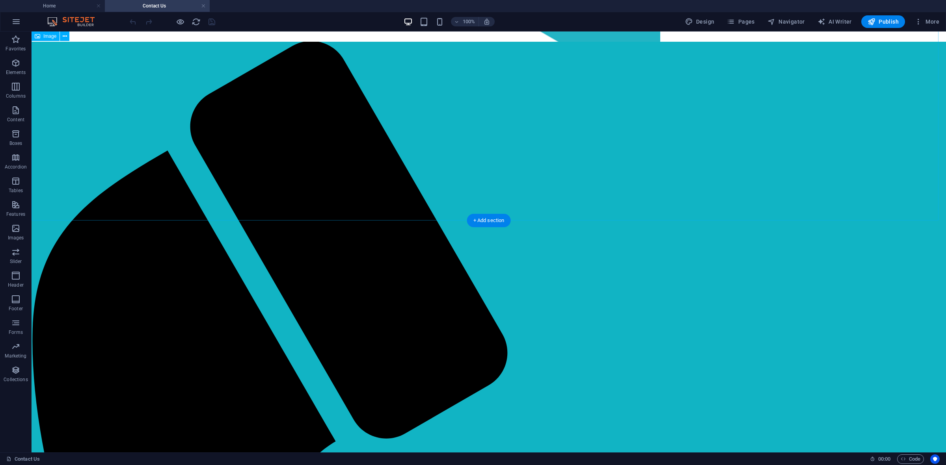
scroll to position [401, 0]
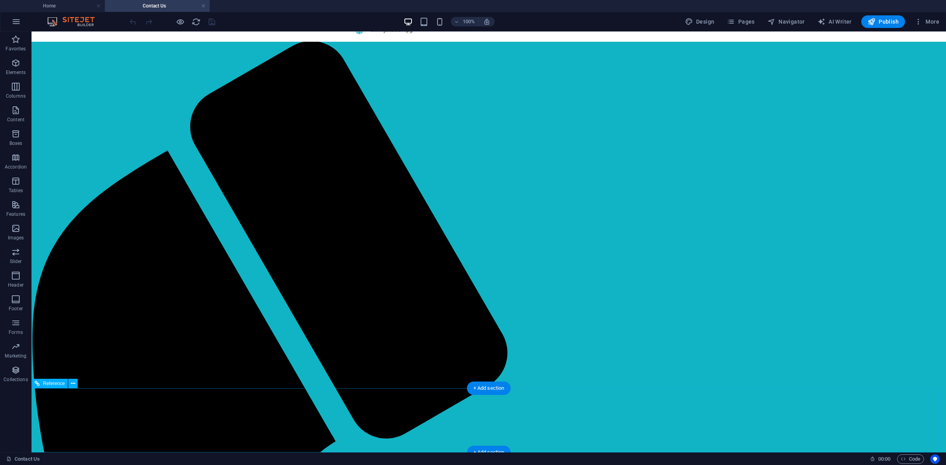
click at [173, 416] on div "Section 515, Lots 8 & 9,Waigani Drive , Hohola NCD, PNG , 10019 (675) 325 3000 …" at bounding box center [489, 461] width 908 height 120
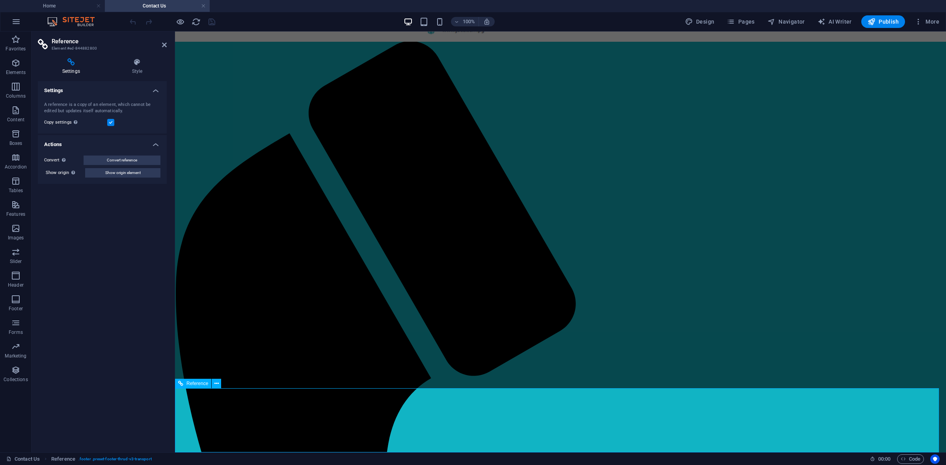
click at [410, 413] on div at bounding box center [560, 424] width 745 height 34
click at [359, 409] on div at bounding box center [560, 424] width 745 height 34
click at [290, 306] on div "Contact Us I have read and understand the privacy policy. Unreadable? Load new …" at bounding box center [560, 242] width 764 height 315
click at [290, 307] on div "Contact Us I have read and understand the privacy policy. Unreadable? Load new …" at bounding box center [560, 242] width 764 height 315
select select "px"
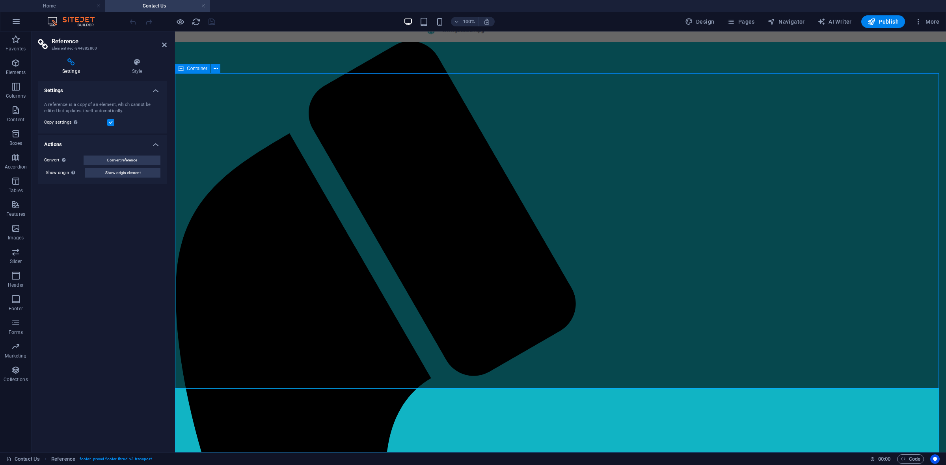
select select "%"
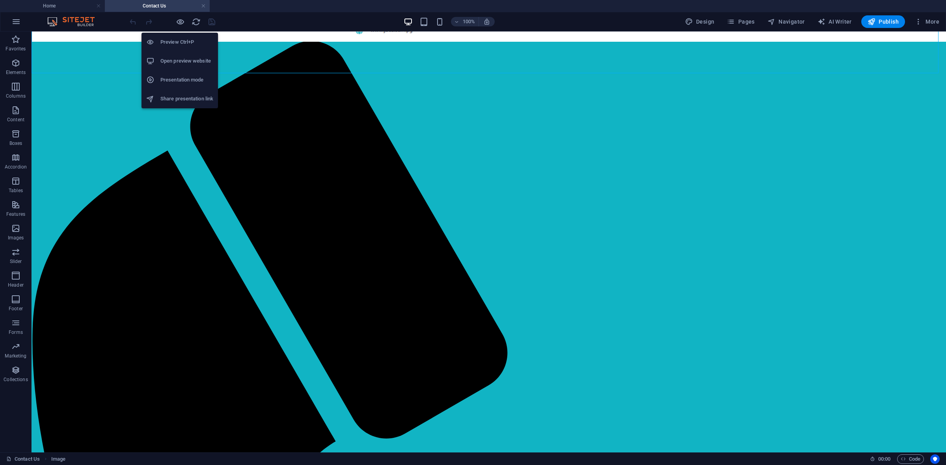
click at [188, 62] on h6 "Open preview website" at bounding box center [186, 60] width 53 height 9
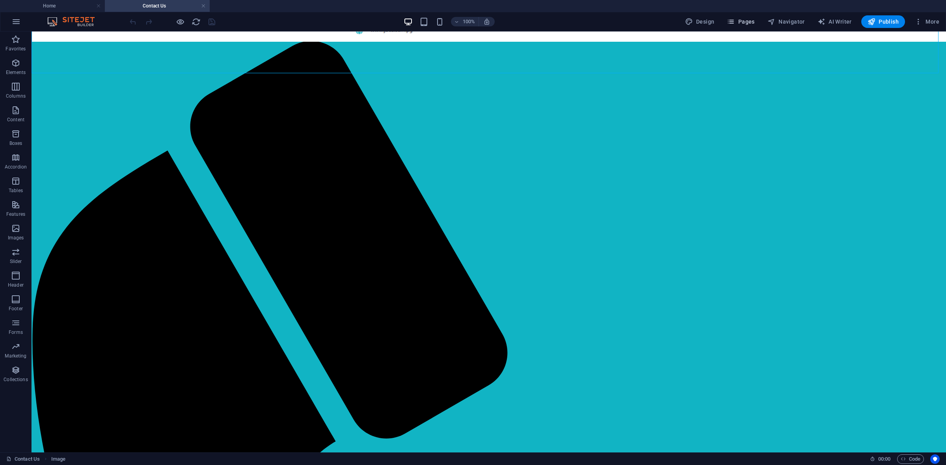
click at [750, 20] on span "Pages" at bounding box center [741, 22] width 28 height 8
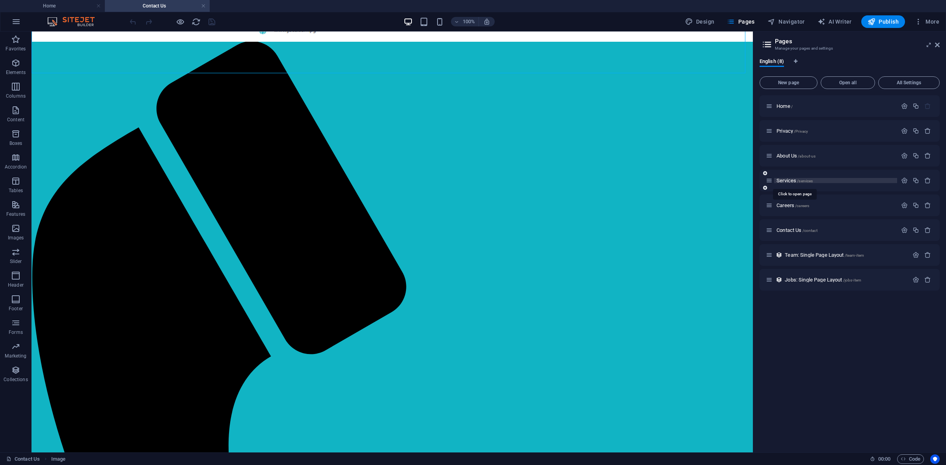
click at [789, 181] on span "Services /services" at bounding box center [794, 181] width 36 height 6
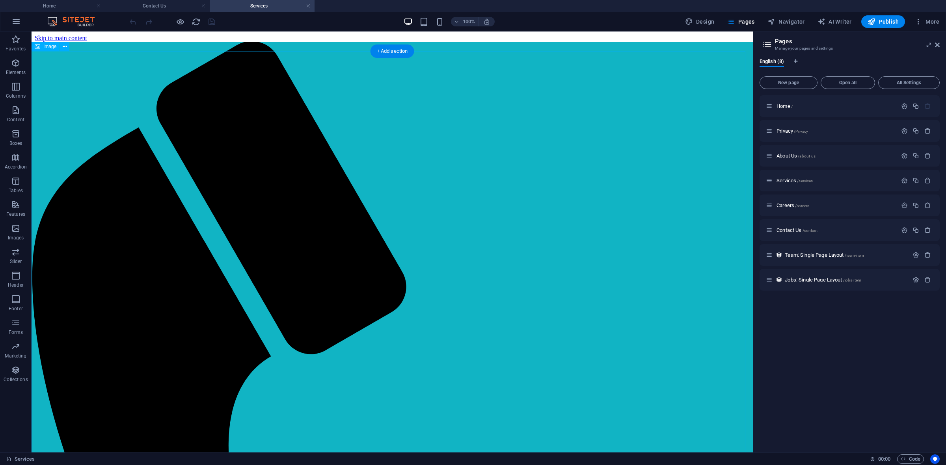
scroll to position [0, 0]
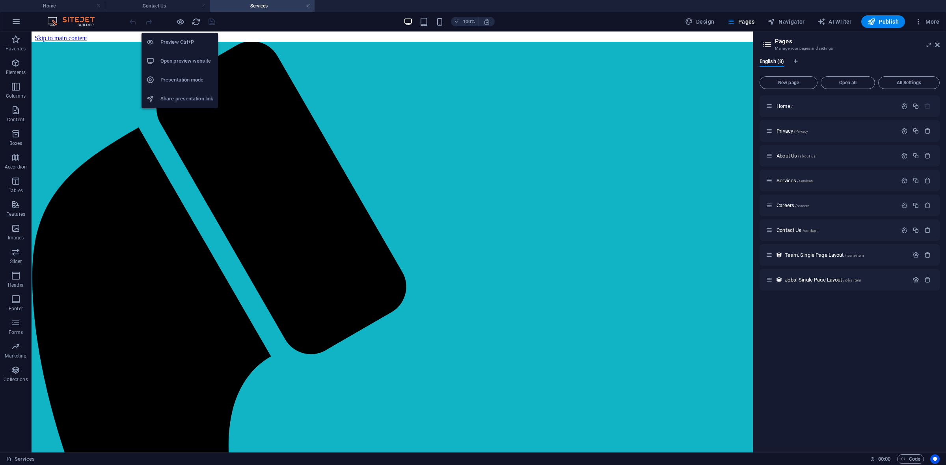
click at [192, 61] on h6 "Open preview website" at bounding box center [186, 60] width 53 height 9
